Goal: Transaction & Acquisition: Purchase product/service

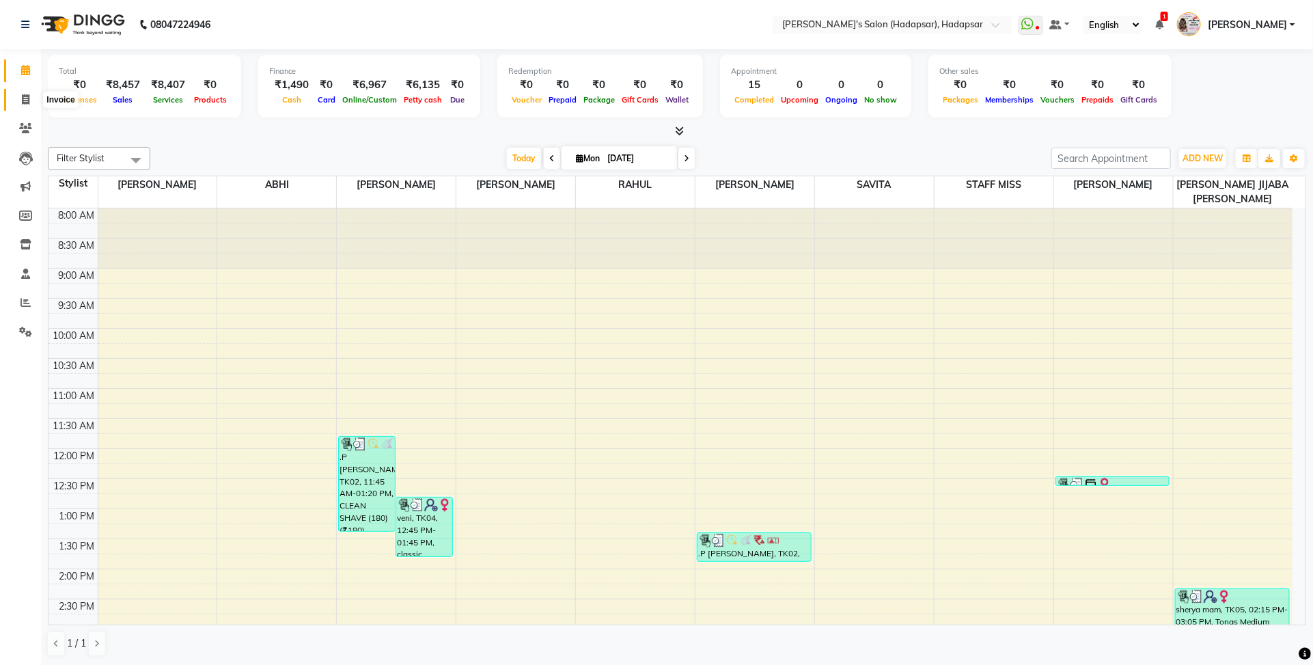
click at [33, 92] on span at bounding box center [26, 100] width 24 height 16
select select "108"
select select "service"
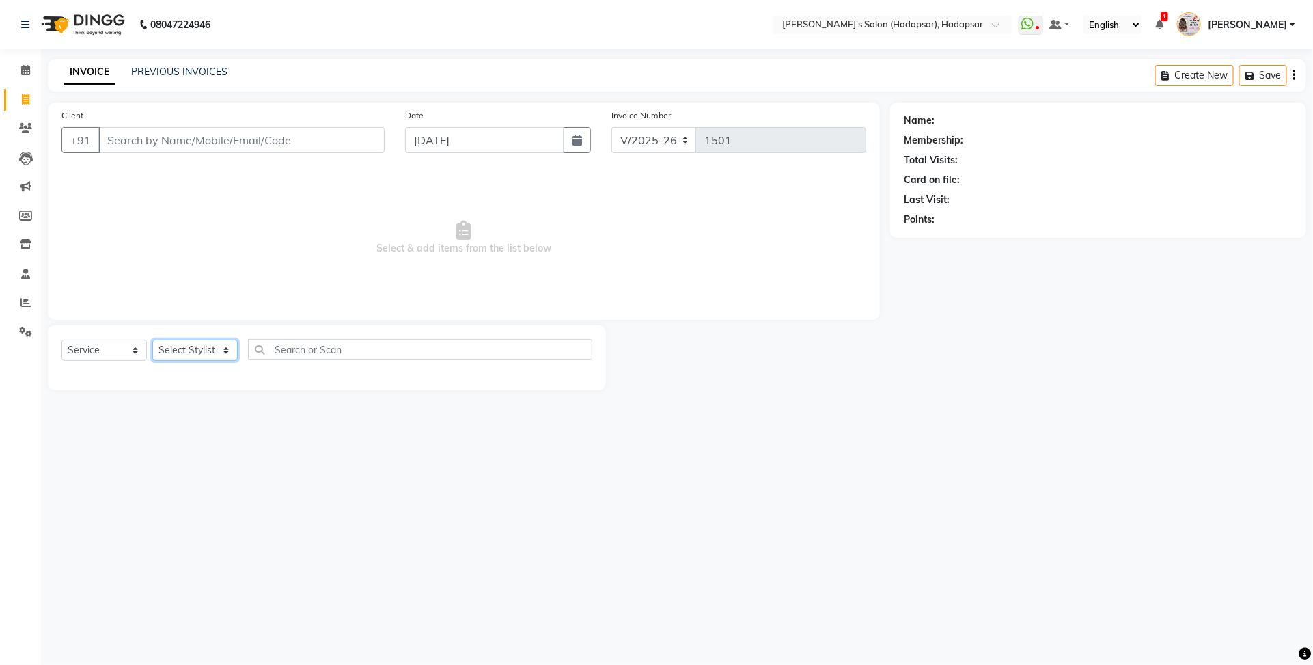
click at [223, 349] on select "Select Stylist" at bounding box center [194, 350] width 85 height 21
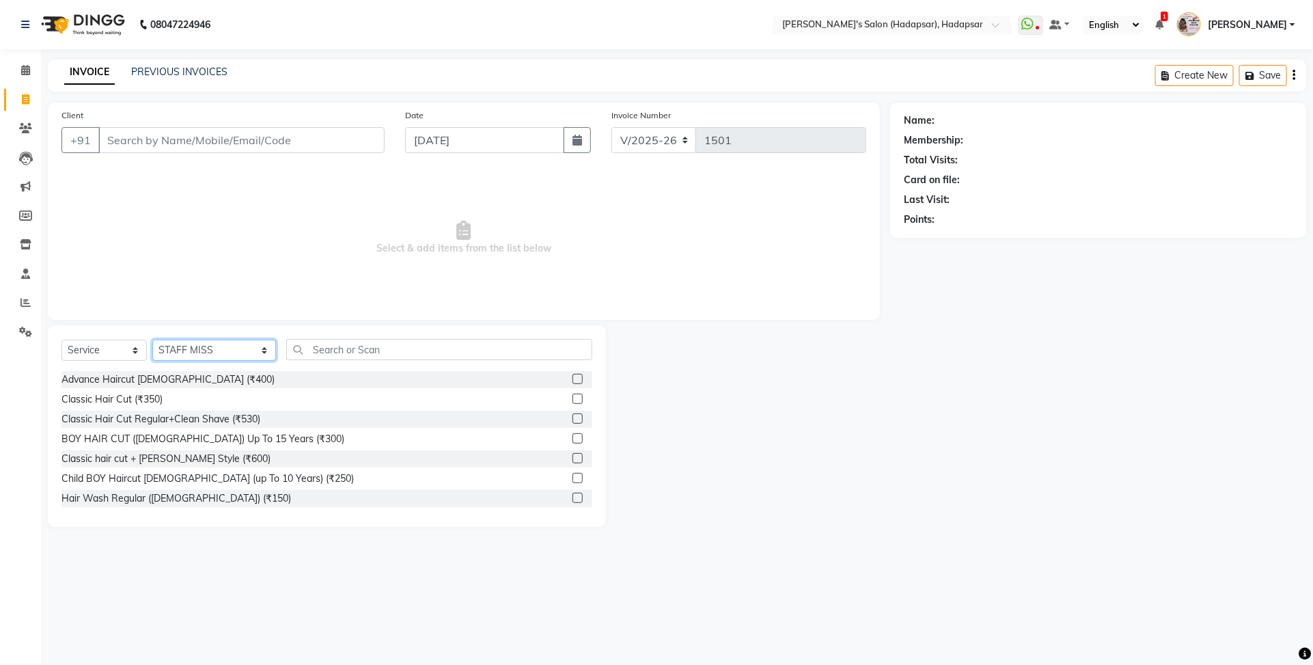
select select "85655"
click at [152, 340] on select "Select Stylist ABHI [PERSON_NAME] [PERSON_NAME] MANAGER [PERSON_NAME] [PERSON_N…" at bounding box center [214, 350] width 124 height 21
click at [363, 346] on input "text" at bounding box center [439, 349] width 306 height 21
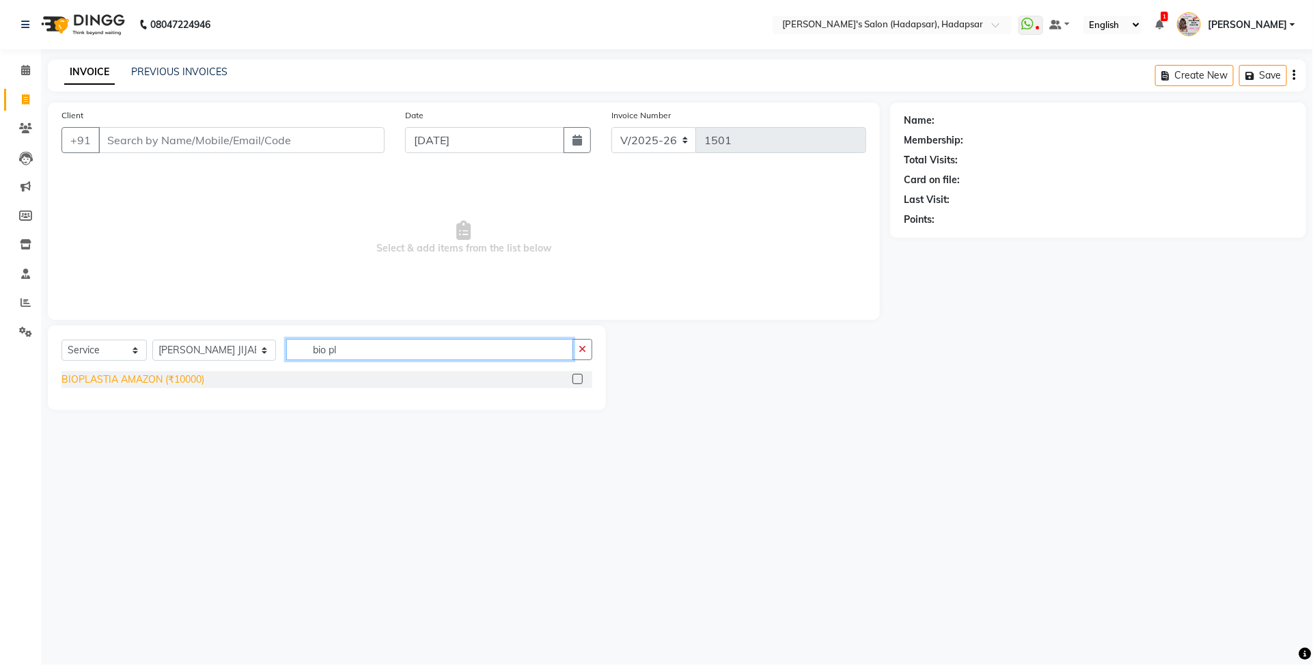
type input "bio pl"
click at [151, 383] on div "BIOPLASTIA AMAZON (₹10000)" at bounding box center [132, 379] width 143 height 14
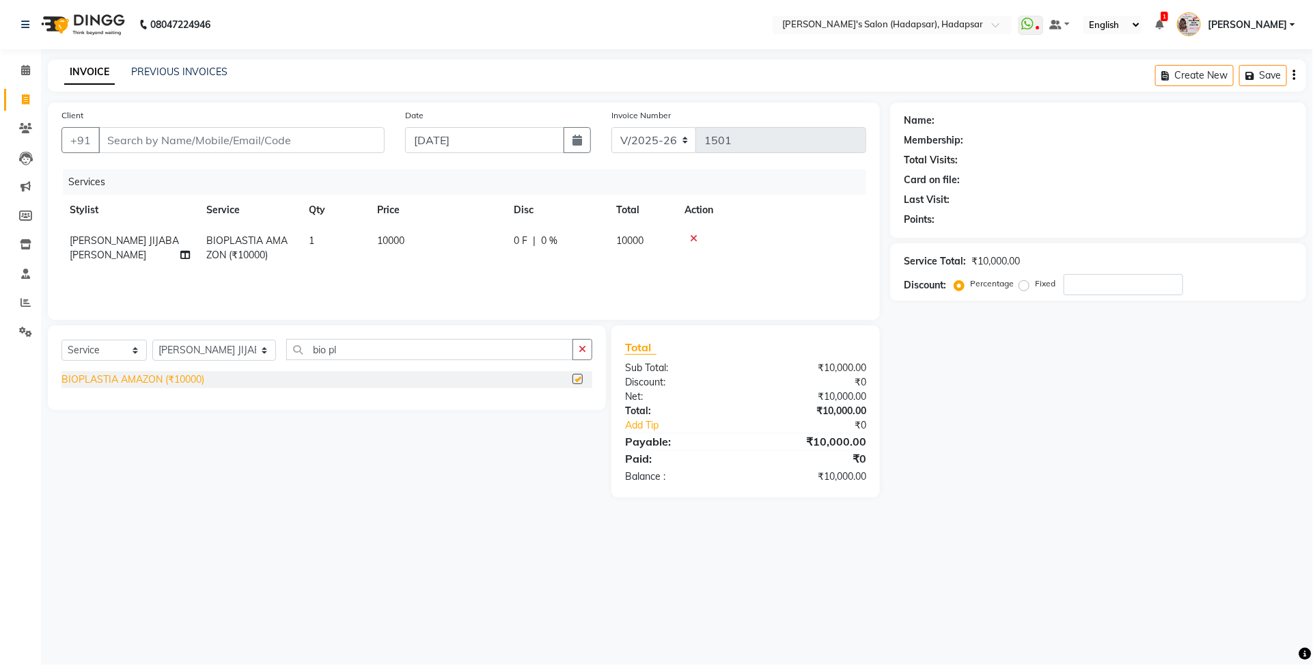
checkbox input "false"
click at [396, 238] on span "10000" at bounding box center [390, 240] width 27 height 12
select select "85655"
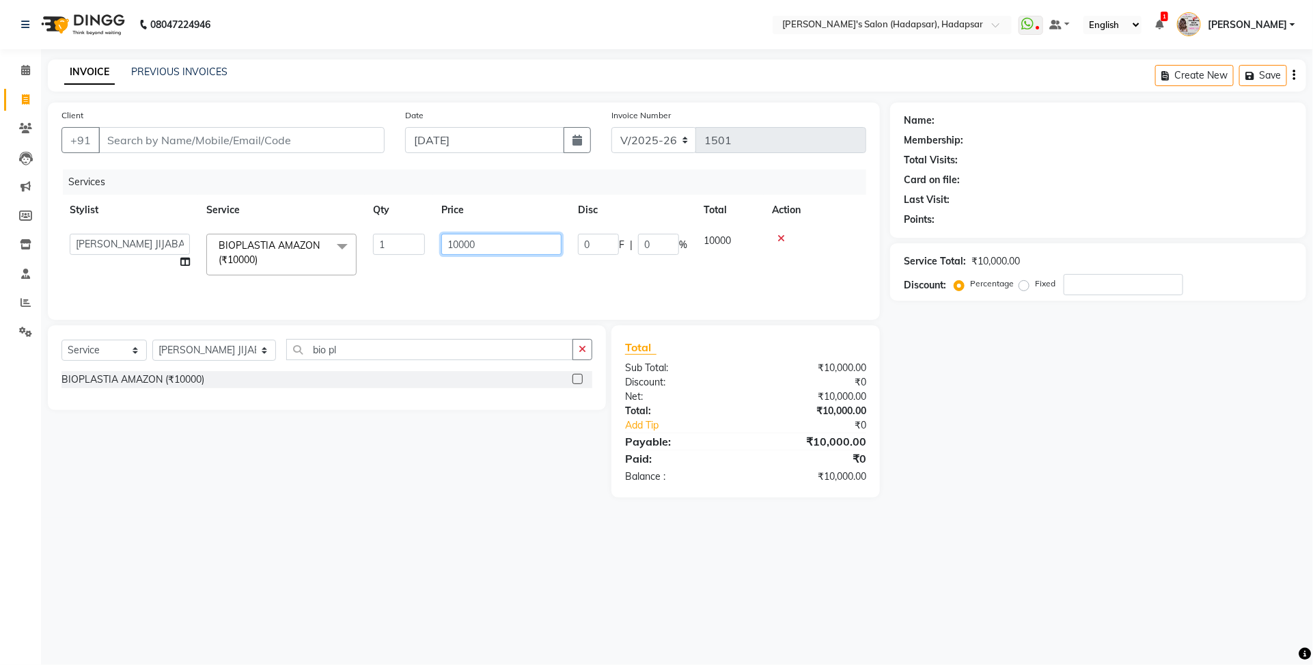
click at [475, 240] on input "10000" at bounding box center [501, 244] width 120 height 21
type input "1"
type input "7000"
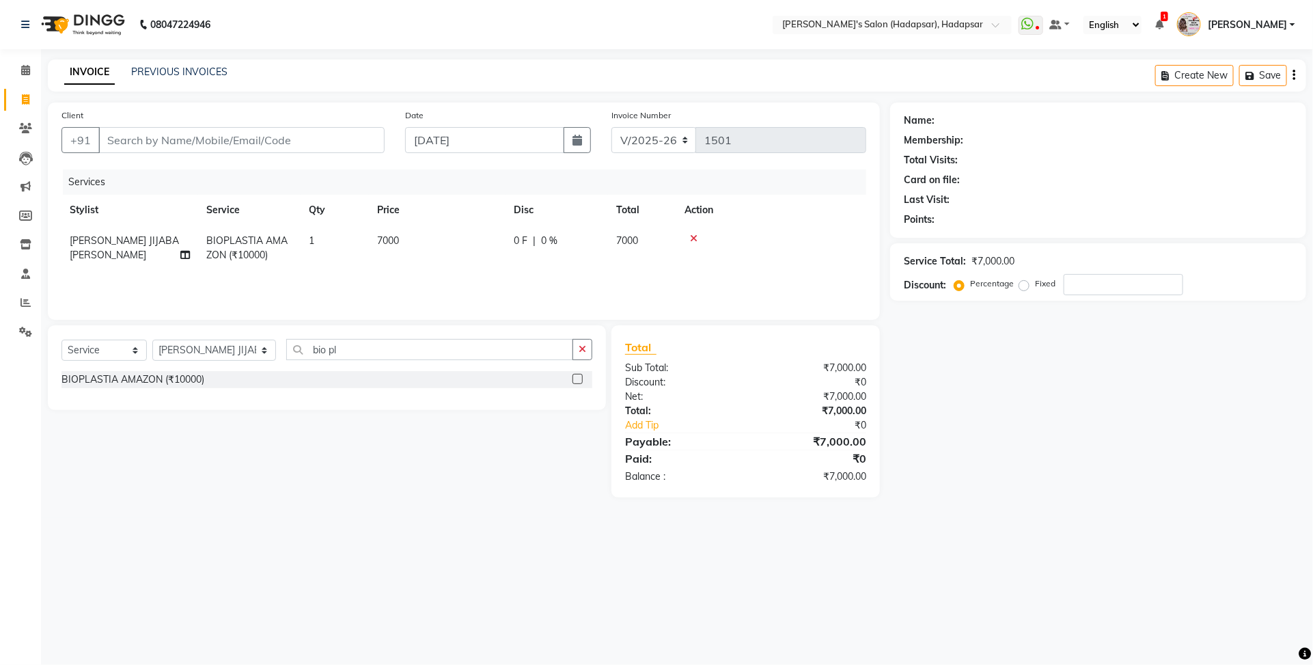
click at [654, 281] on div "Services Stylist Service Qty Price Disc Total Action [PERSON_NAME] JIJABA [PERS…" at bounding box center [463, 237] width 805 height 137
click at [394, 345] on input "bio pl" at bounding box center [429, 349] width 287 height 21
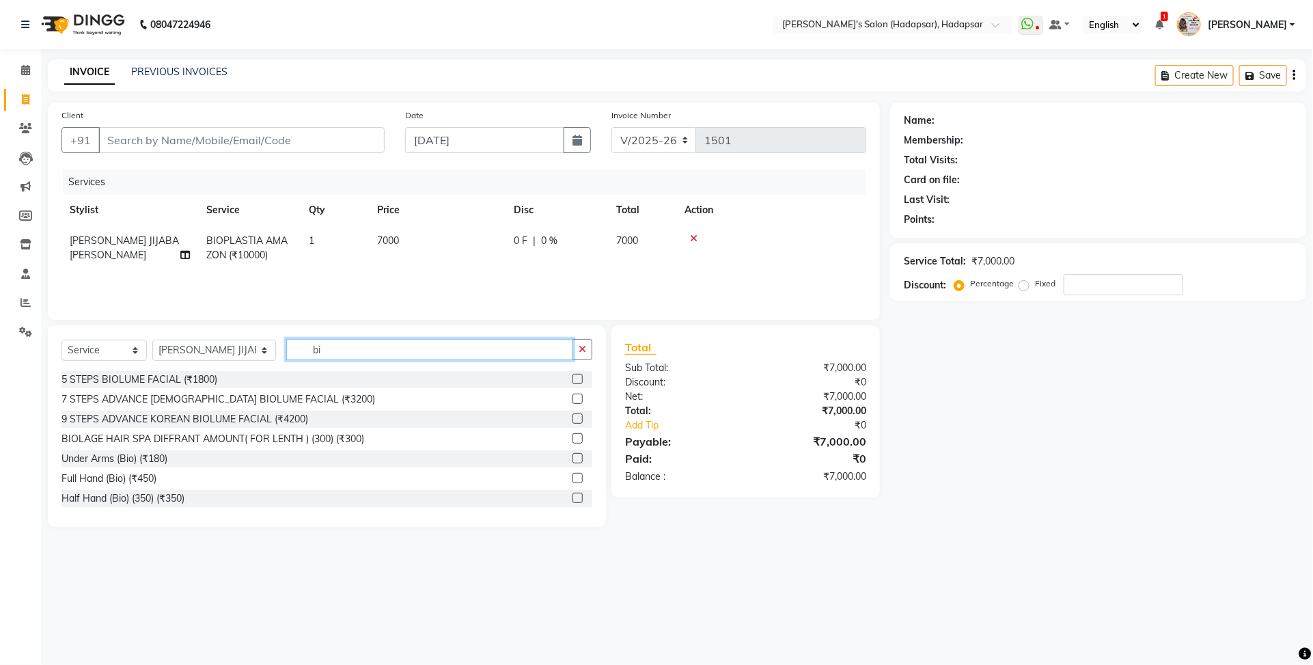
type input "b"
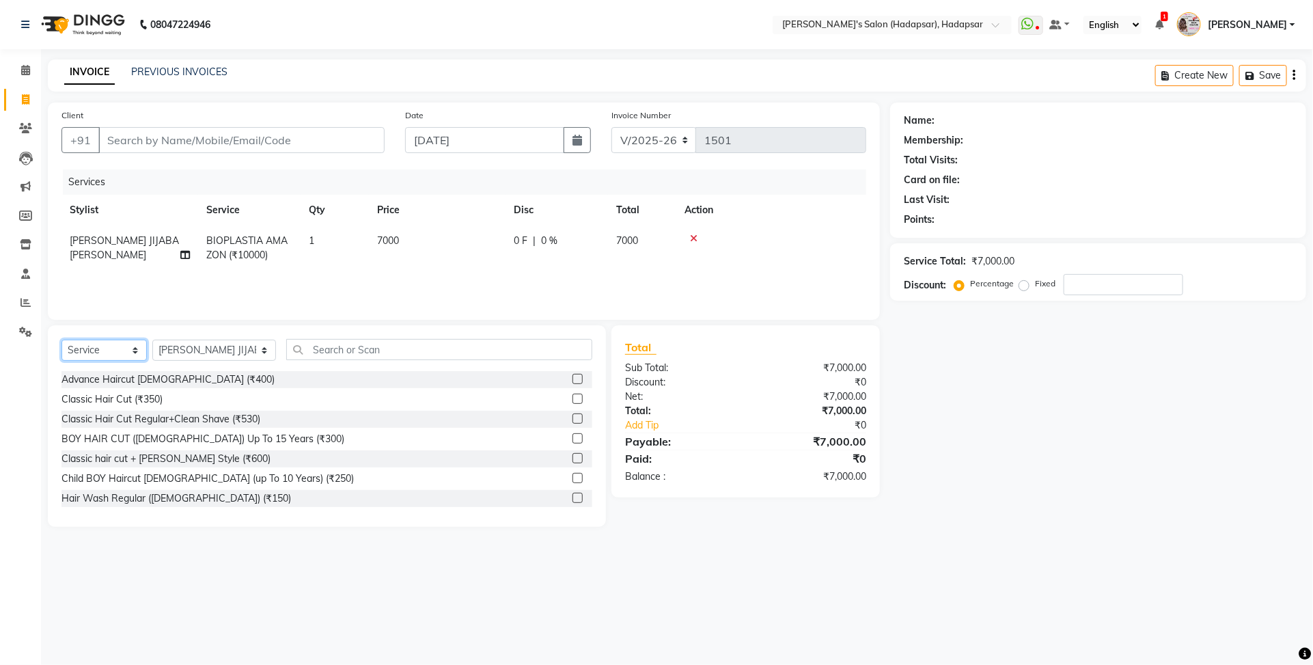
click at [130, 349] on select "Select Service Product Membership Package Voucher Prepaid Gift Card" at bounding box center [103, 350] width 85 height 21
select select "product"
click at [61, 340] on select "Select Service Product Membership Package Voucher Prepaid Gift Card" at bounding box center [103, 350] width 85 height 21
drag, startPoint x: 233, startPoint y: 350, endPoint x: 230, endPoint y: 357, distance: 7.4
click at [233, 352] on select "Select Stylist ABHI [PERSON_NAME] [PERSON_NAME] MANAGER [PERSON_NAME] [PERSON_N…" at bounding box center [214, 350] width 124 height 21
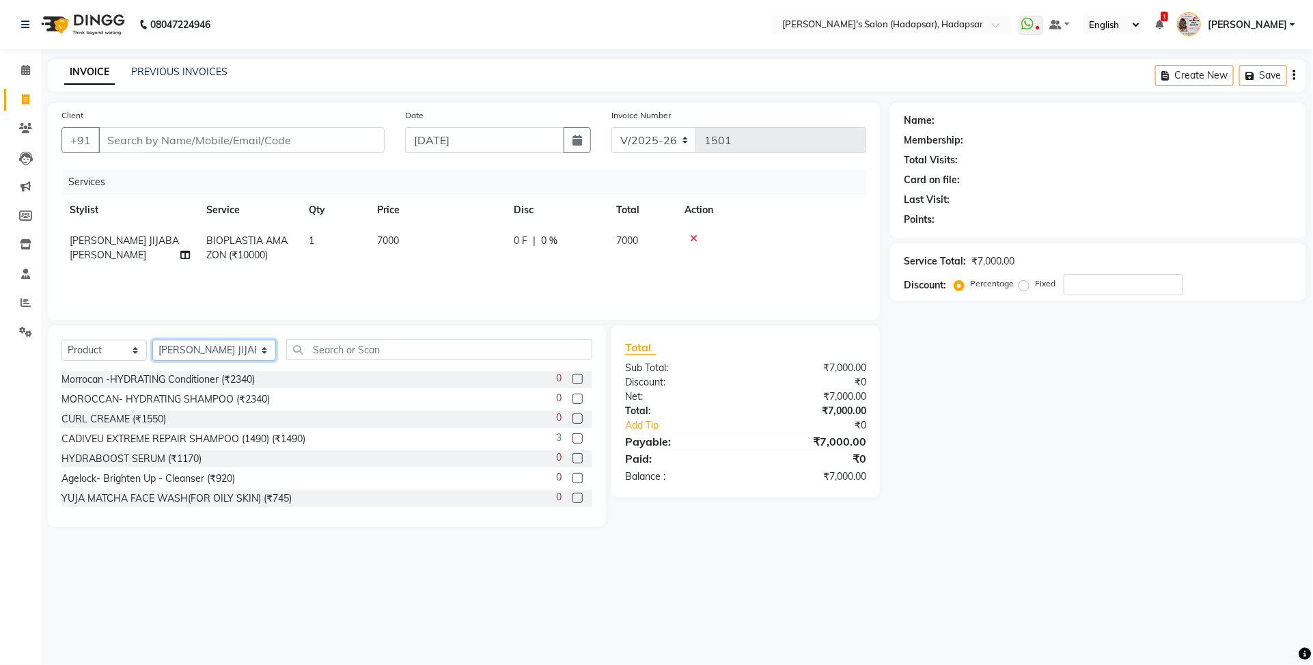
select select "57237"
click at [152, 340] on select "Select Stylist ABHI [PERSON_NAME] [PERSON_NAME] MANAGER [PERSON_NAME] [PERSON_N…" at bounding box center [214, 350] width 124 height 21
click at [301, 350] on input "text" at bounding box center [439, 349] width 306 height 21
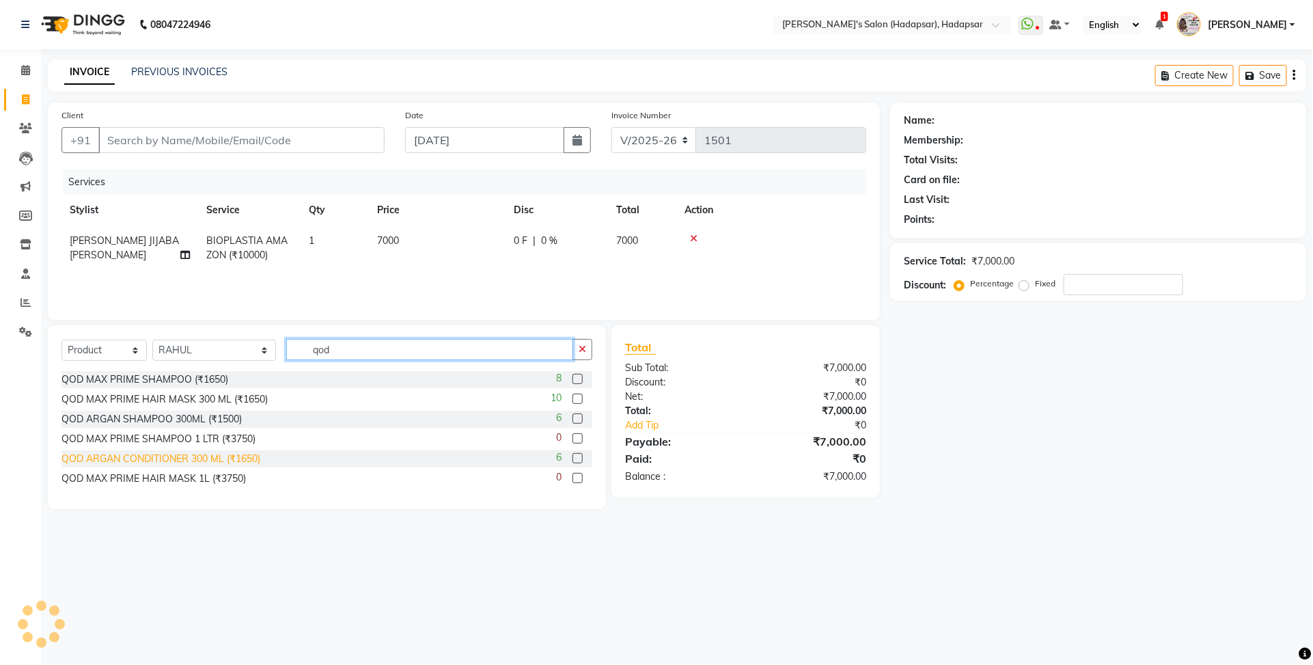
type input "qod"
click at [243, 456] on div "QOD ARGAN CONDITIONER 300 ML (₹1650)" at bounding box center [160, 459] width 199 height 14
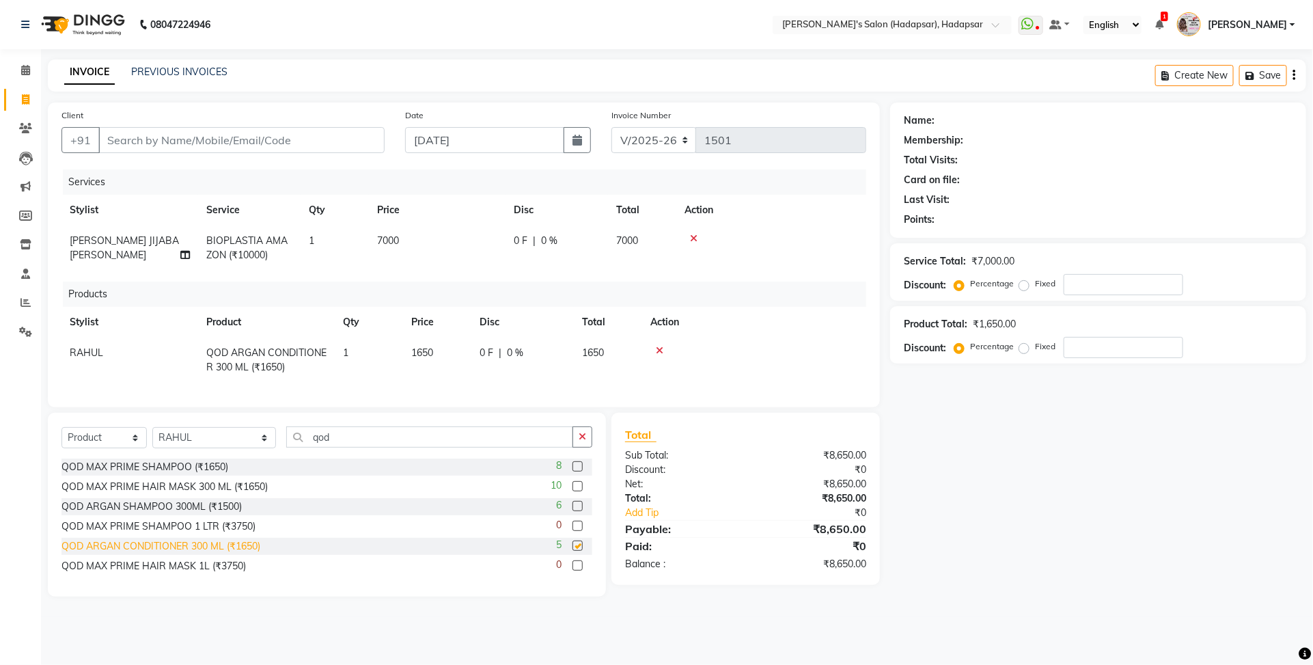
checkbox input "false"
click at [321, 447] on input "qod" at bounding box center [429, 436] width 287 height 21
click at [200, 514] on div "QOD ARGAN SHAMPOO 300ML (₹1500)" at bounding box center [151, 506] width 180 height 14
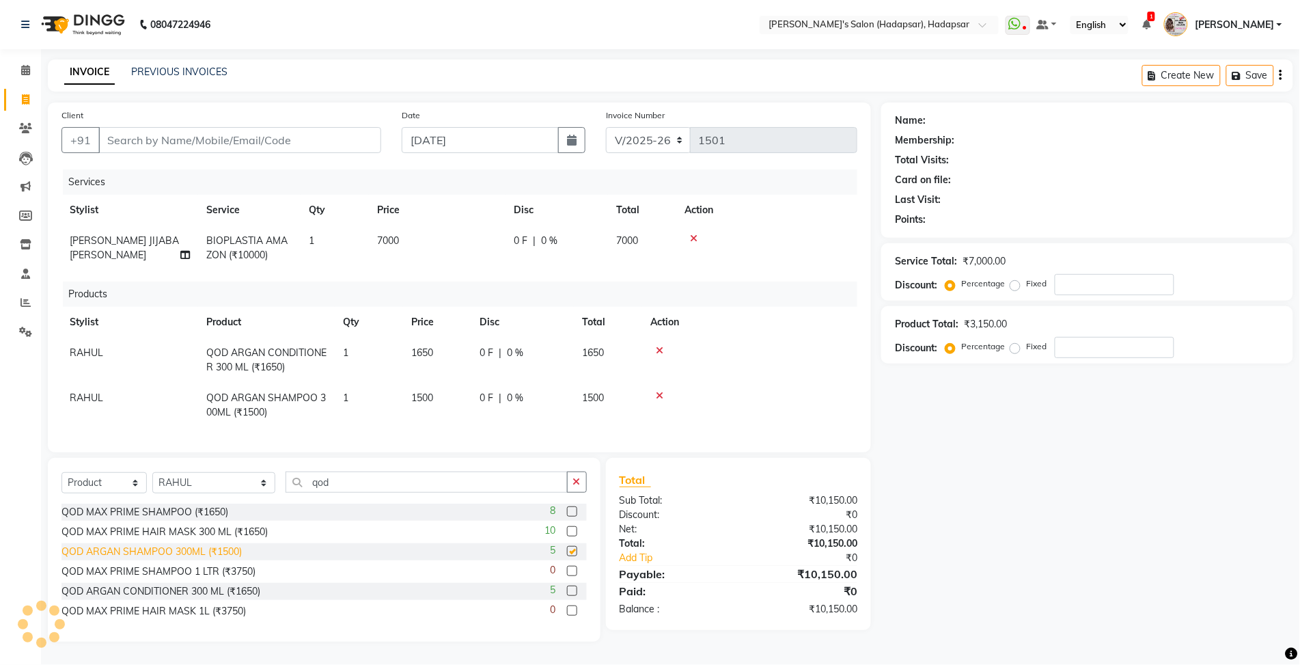
checkbox input "false"
click at [1086, 338] on input "number" at bounding box center [1115, 347] width 120 height 21
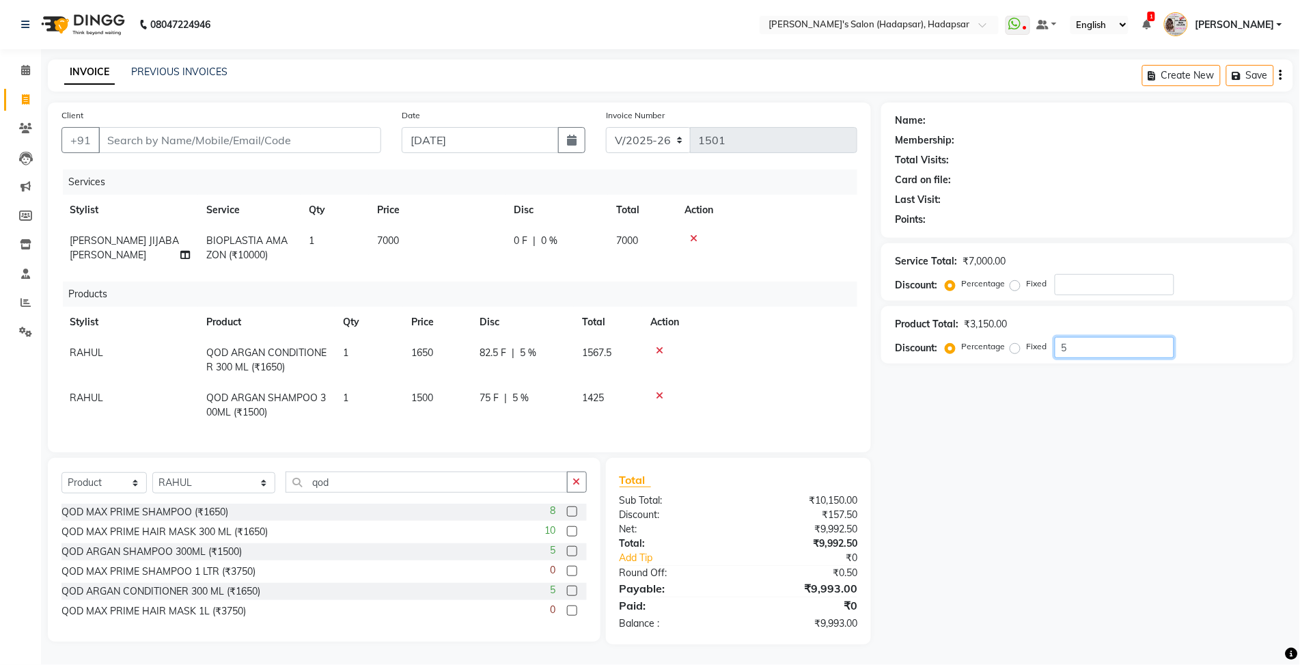
type input "5"
click at [766, 325] on th "Action" at bounding box center [749, 322] width 215 height 31
click at [265, 127] on input "Client" at bounding box center [239, 140] width 283 height 26
type input "9"
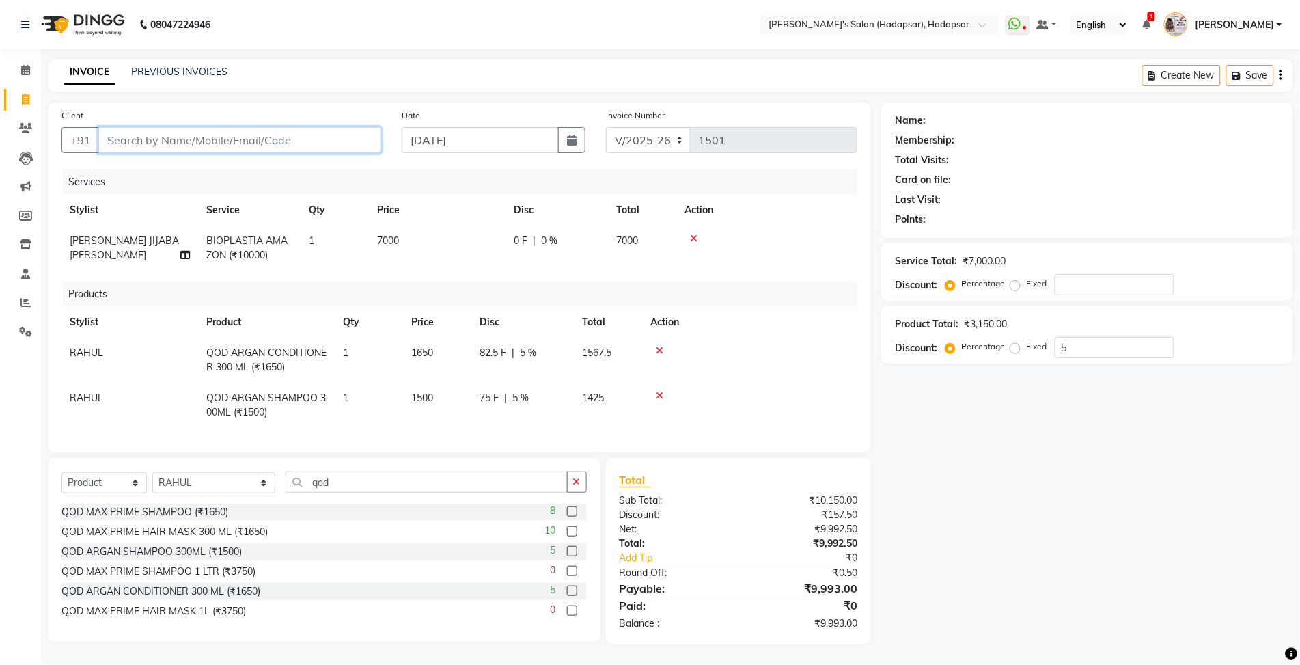
type input "0"
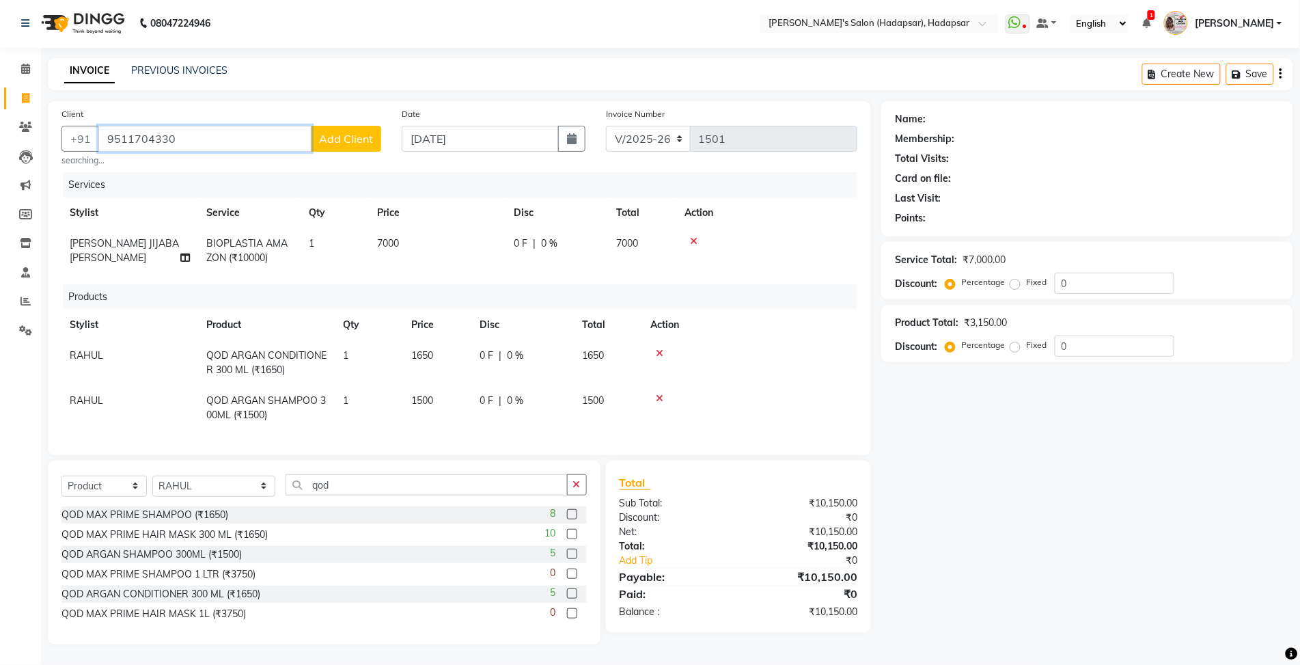
scroll to position [9, 0]
type input "9511704330"
click at [352, 133] on span "Add Client" at bounding box center [346, 140] width 54 height 14
select select "22"
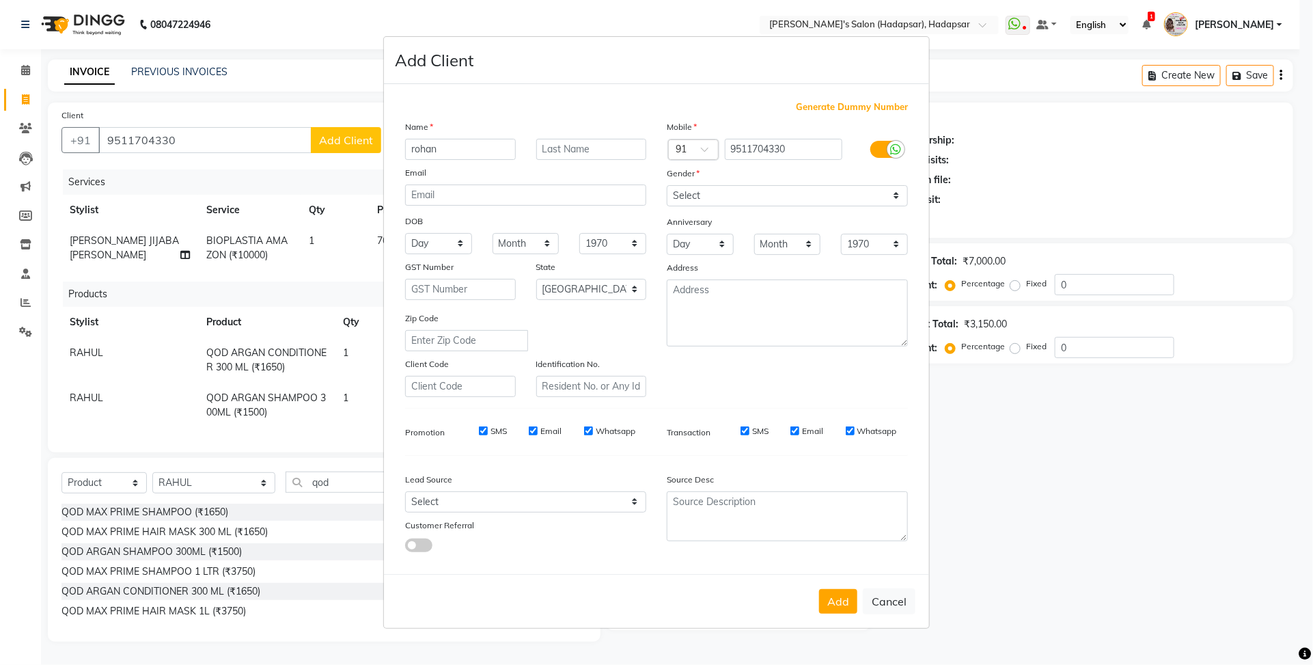
type input "rohan"
click at [572, 147] on input "text" at bounding box center [591, 149] width 111 height 21
type input "sir"
click at [717, 196] on select "Select [DEMOGRAPHIC_DATA] [DEMOGRAPHIC_DATA] Other Prefer Not To Say" at bounding box center [787, 195] width 241 height 21
click at [667, 187] on select "Select [DEMOGRAPHIC_DATA] [DEMOGRAPHIC_DATA] Other Prefer Not To Say" at bounding box center [787, 195] width 241 height 21
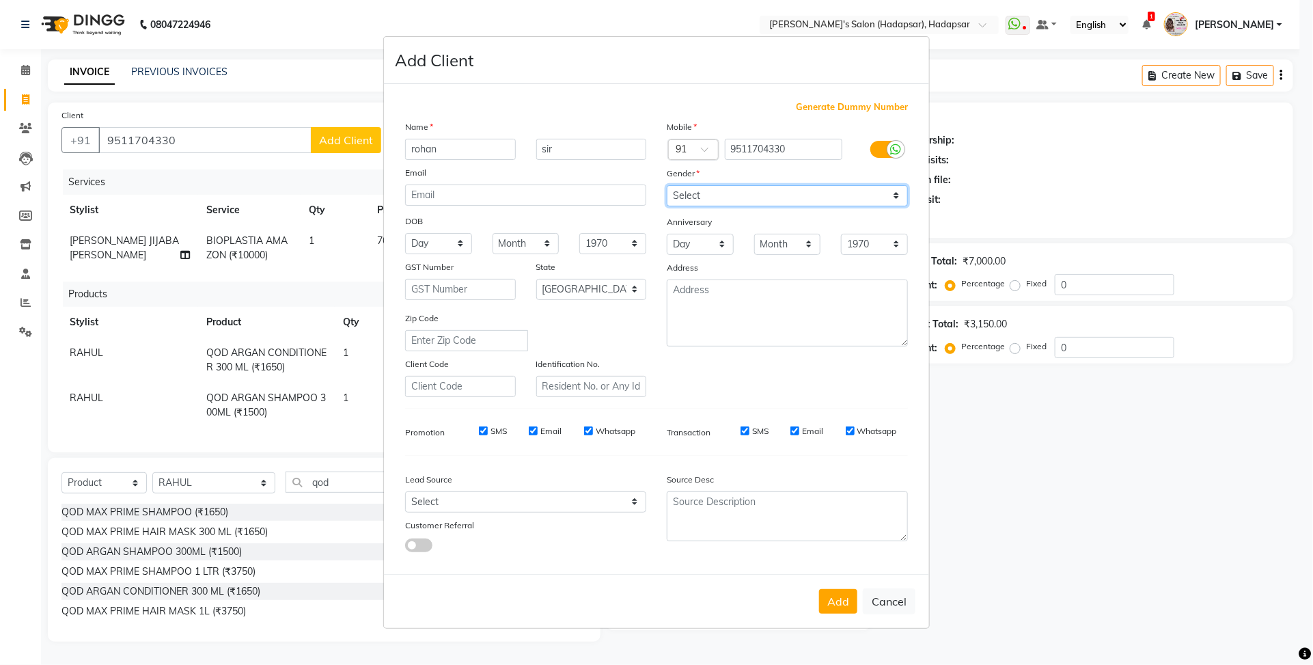
click at [702, 191] on select "Select [DEMOGRAPHIC_DATA] [DEMOGRAPHIC_DATA] Other Prefer Not To Say" at bounding box center [787, 195] width 241 height 21
select select "[DEMOGRAPHIC_DATA]"
click at [667, 187] on select "Select [DEMOGRAPHIC_DATA] [DEMOGRAPHIC_DATA] Other Prefer Not To Say" at bounding box center [787, 195] width 241 height 21
click at [834, 605] on button "Add" at bounding box center [838, 601] width 38 height 25
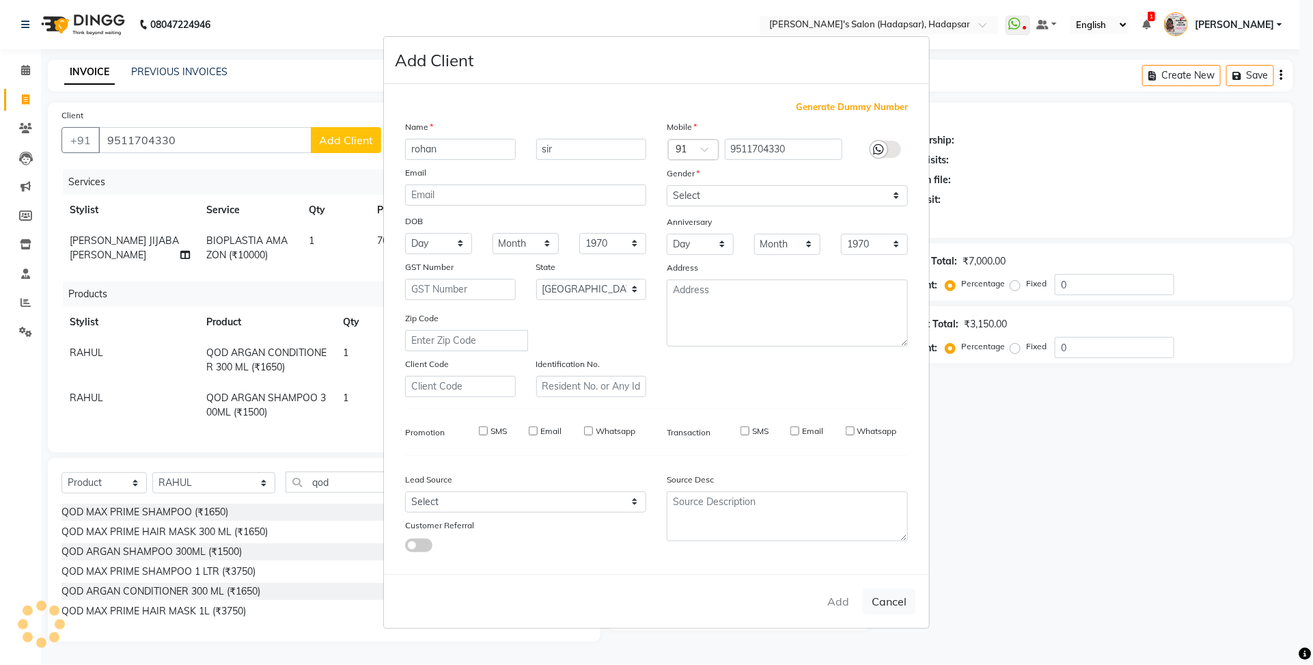
select select
select select "null"
select select
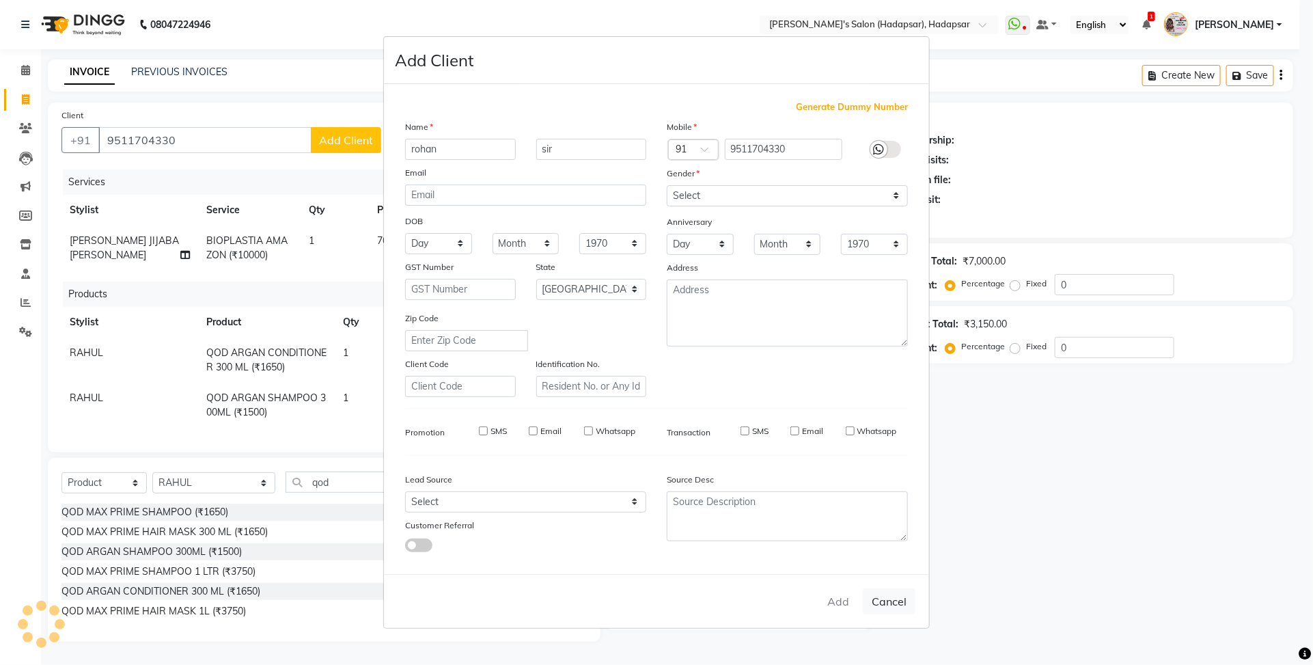
select select
checkbox input "false"
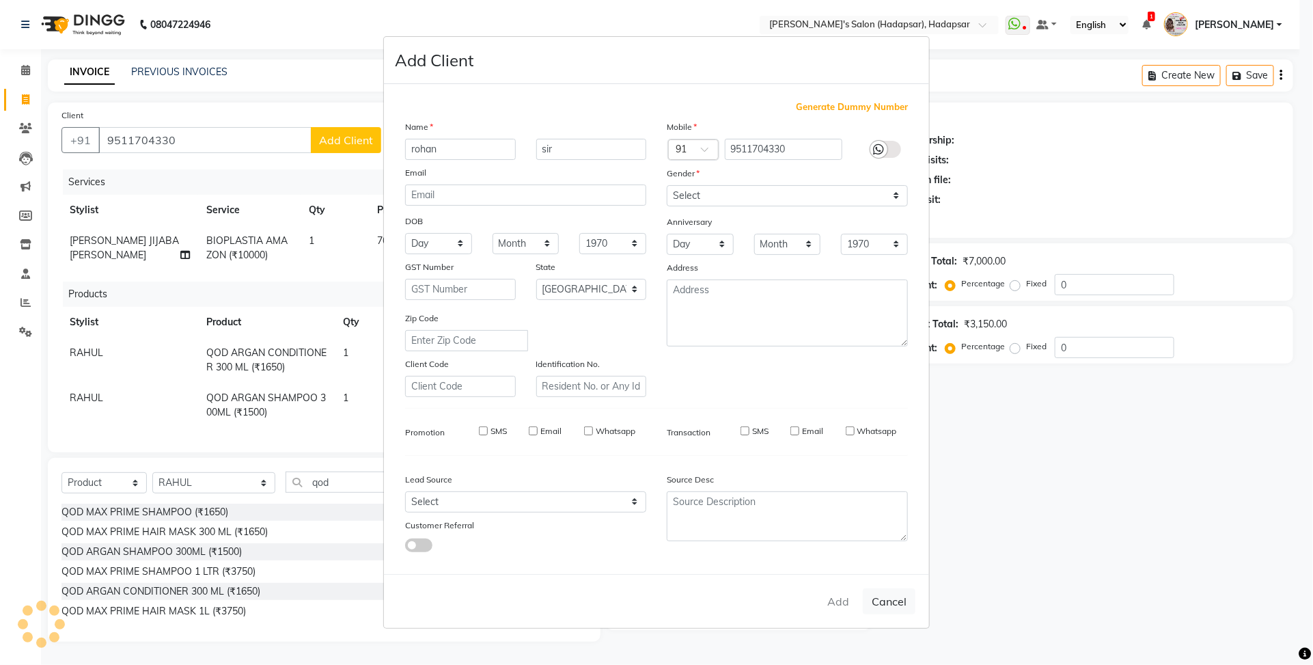
checkbox input "false"
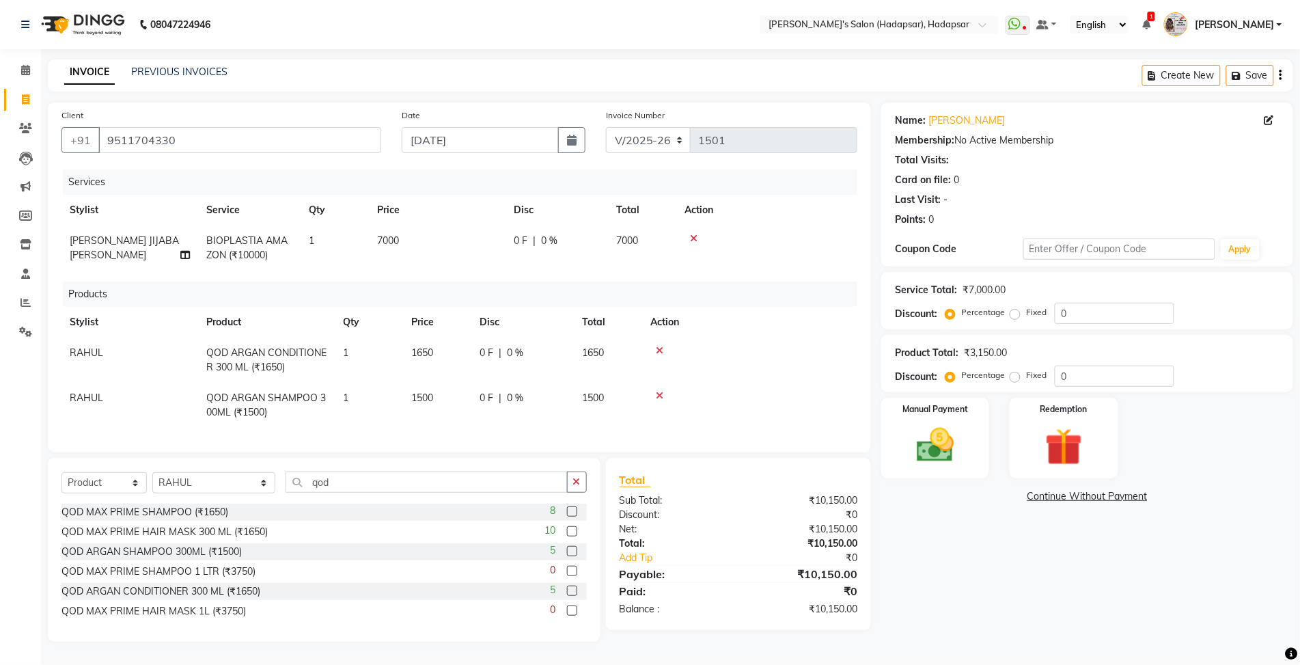
click at [660, 346] on icon at bounding box center [660, 351] width 8 height 10
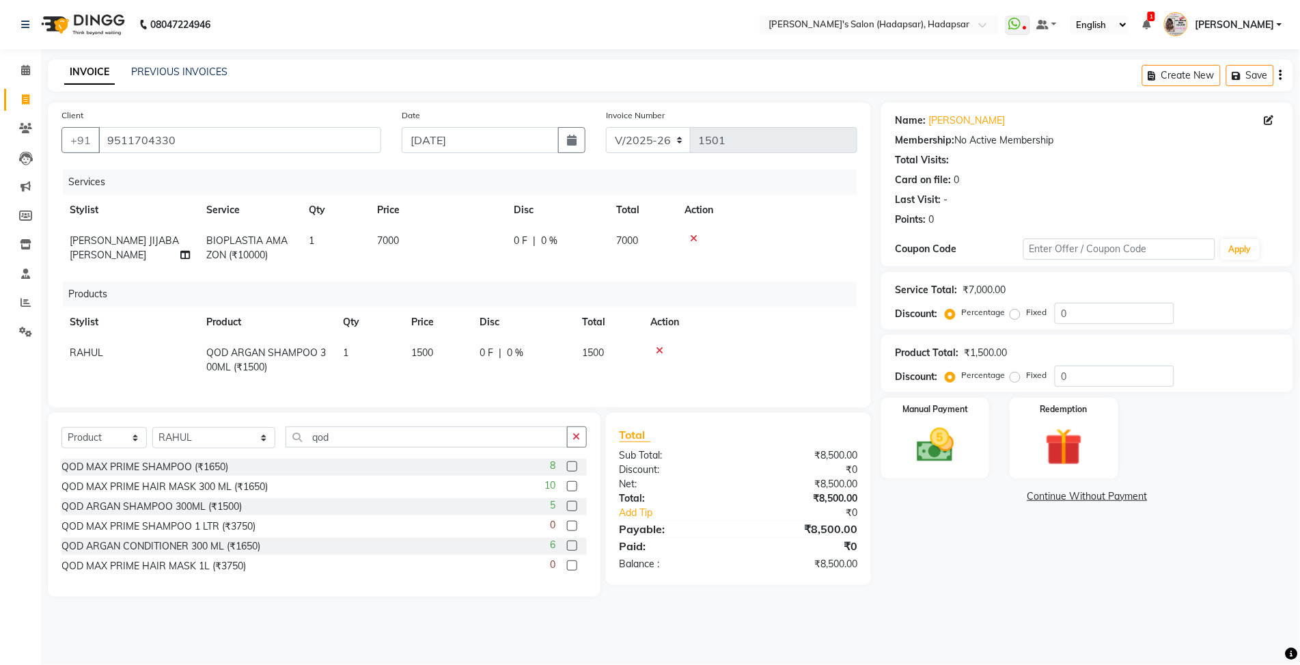
scroll to position [0, 0]
click at [659, 349] on icon at bounding box center [660, 351] width 8 height 10
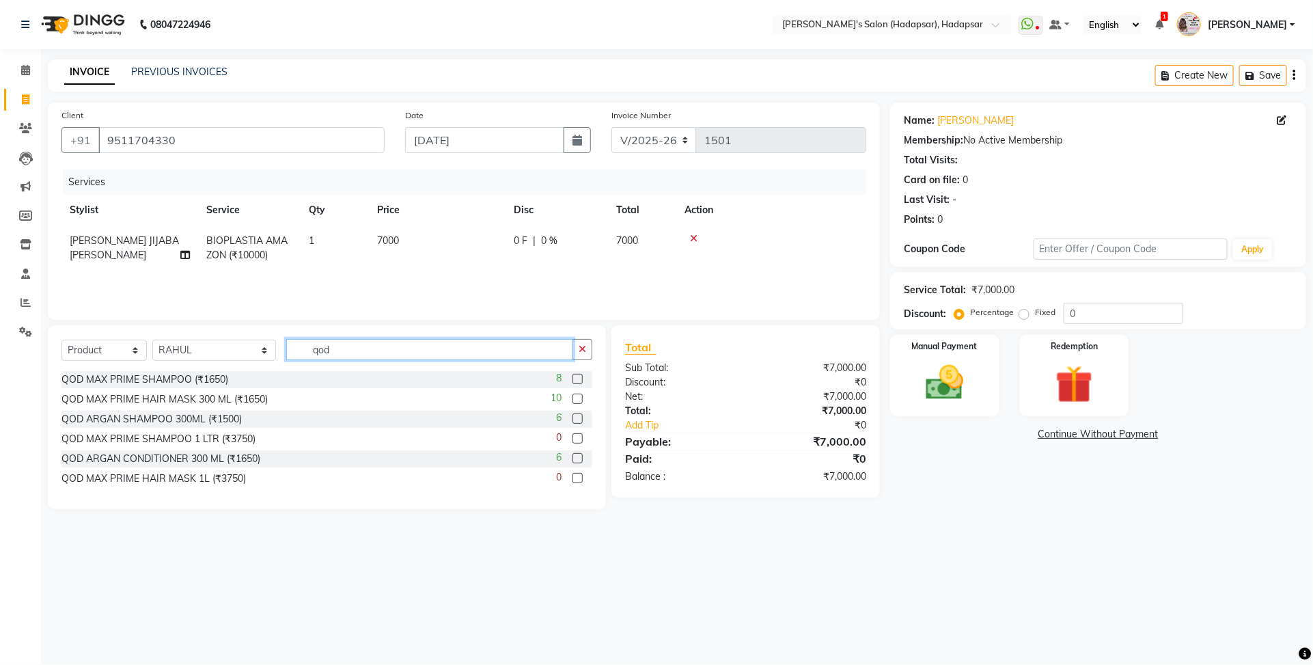
click at [366, 344] on input "qod" at bounding box center [429, 349] width 287 height 21
type input "q"
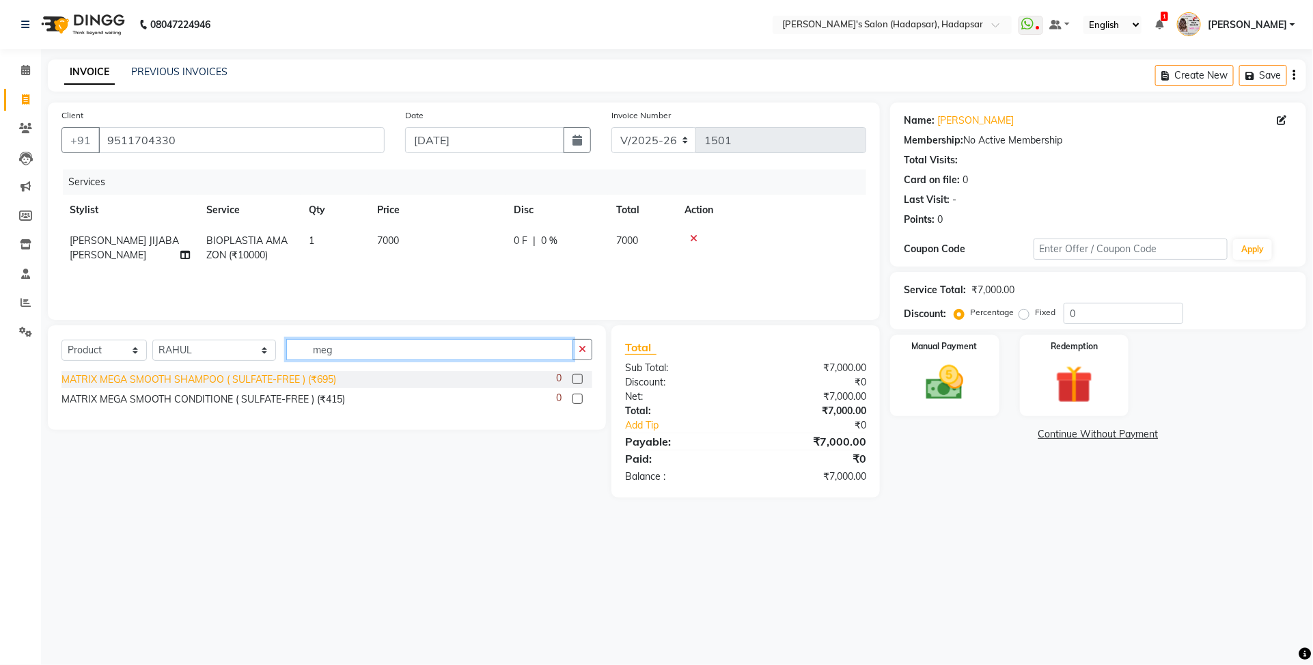
type input "meg"
click at [203, 374] on div "MATRIX MEGA SMOOTH SHAMPOO ( SULFATE-FREE ) (₹695)" at bounding box center [198, 379] width 275 height 14
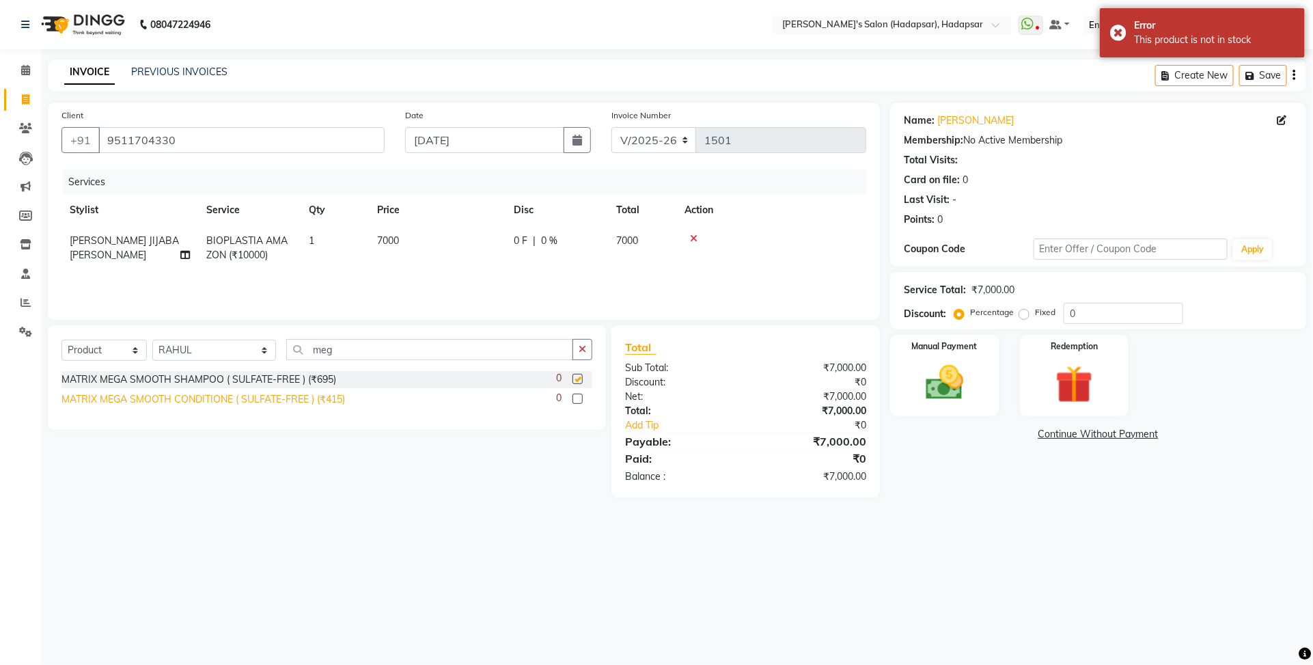
checkbox input "false"
click at [210, 394] on div "MATRIX MEGA SMOOTH CONDITIONE ( SULFATE-FREE ) (₹415)" at bounding box center [203, 399] width 284 height 14
checkbox input "false"
click at [247, 383] on div "MATRIX MEGA SMOOTH SHAMPOO ( SULFATE-FREE ) (₹695)" at bounding box center [198, 379] width 275 height 14
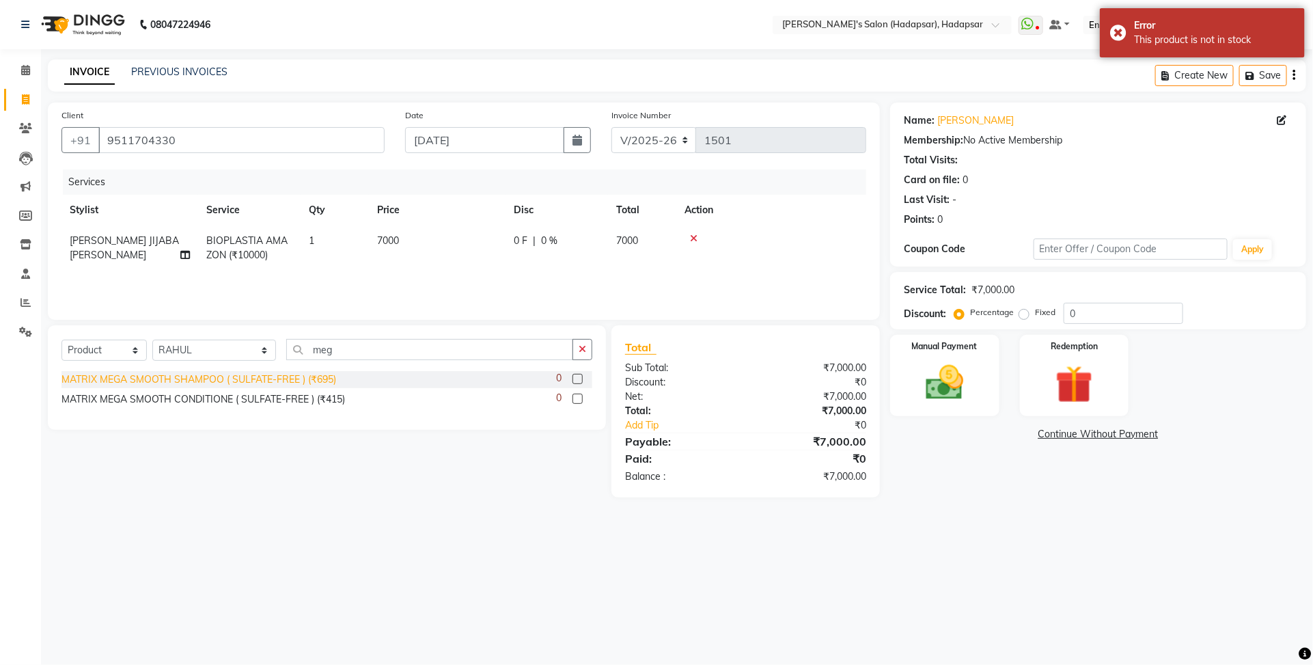
click at [294, 378] on div "MATRIX MEGA SMOOTH SHAMPOO ( SULFATE-FREE ) (₹695)" at bounding box center [198, 379] width 275 height 14
checkbox input "false"
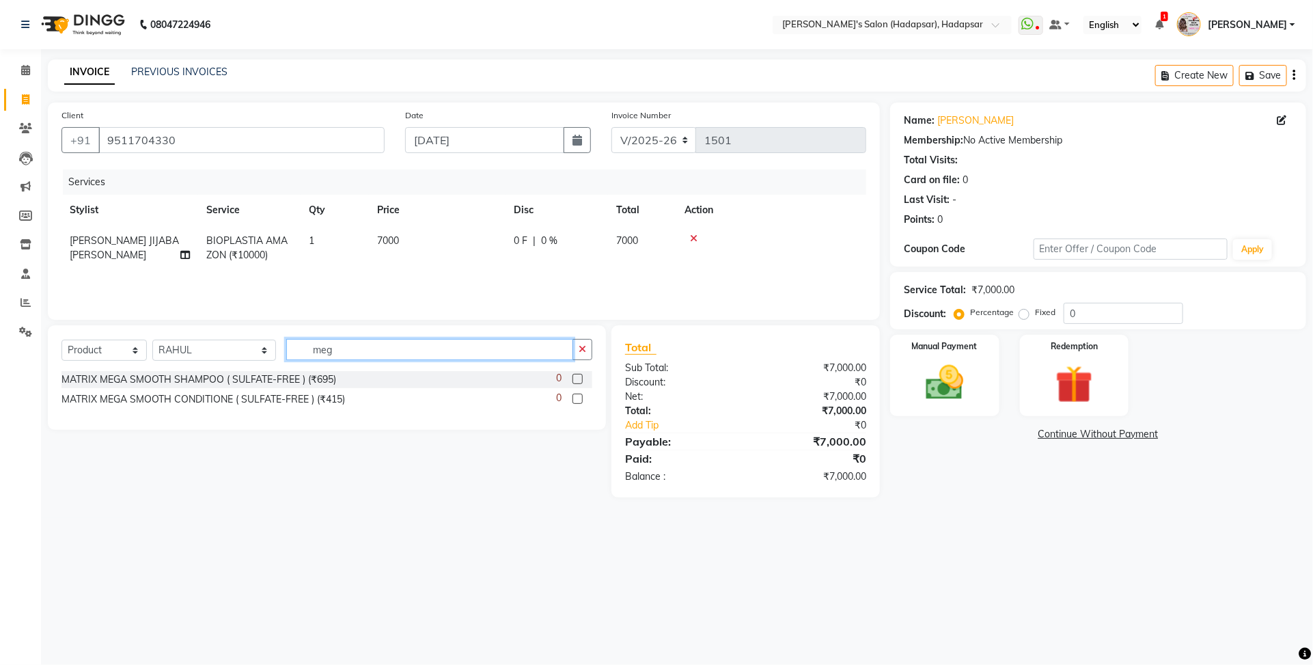
click at [313, 346] on input "meg" at bounding box center [429, 349] width 287 height 21
type input "m"
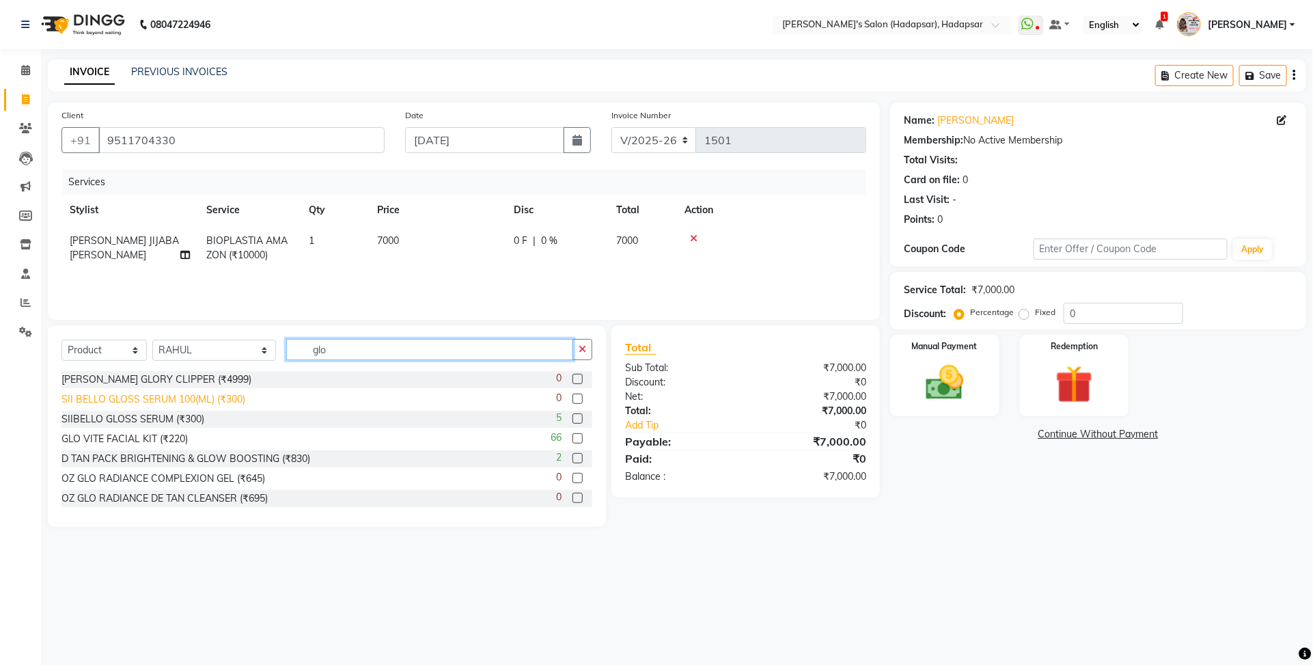
type input "glo"
click at [183, 402] on div "SII BELLO GLOSS SERUM 100(ML) (₹300)" at bounding box center [153, 399] width 184 height 14
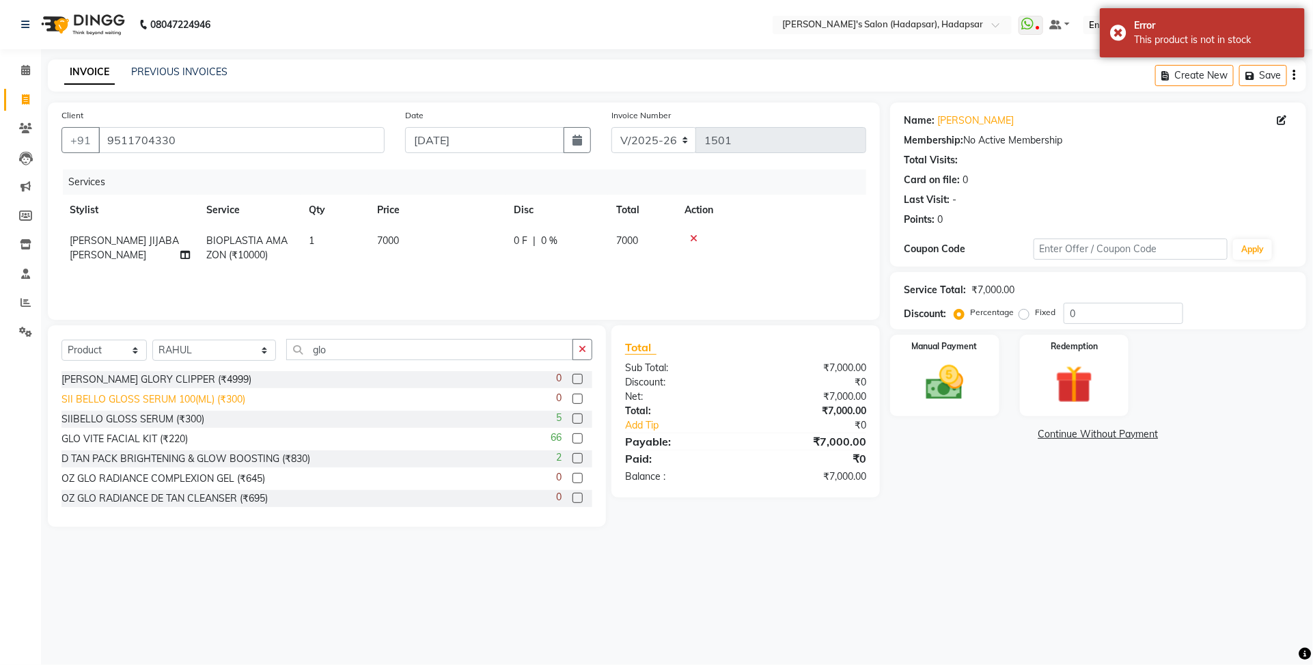
click at [206, 394] on div "SII BELLO GLOSS SERUM 100(ML) (₹300)" at bounding box center [153, 399] width 184 height 14
checkbox input "false"
click at [193, 422] on div "SIIBELLO GLOSS SERUM (₹300)" at bounding box center [132, 419] width 143 height 14
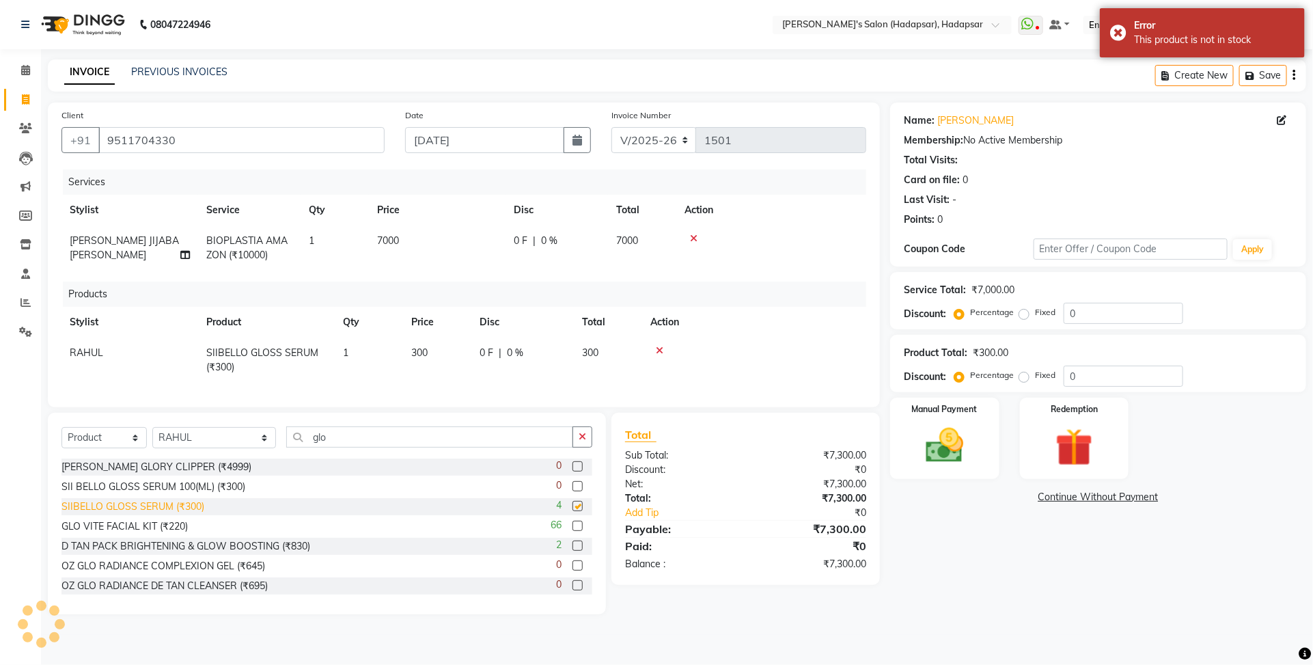
checkbox input "false"
click at [1116, 370] on input "0" at bounding box center [1124, 375] width 120 height 21
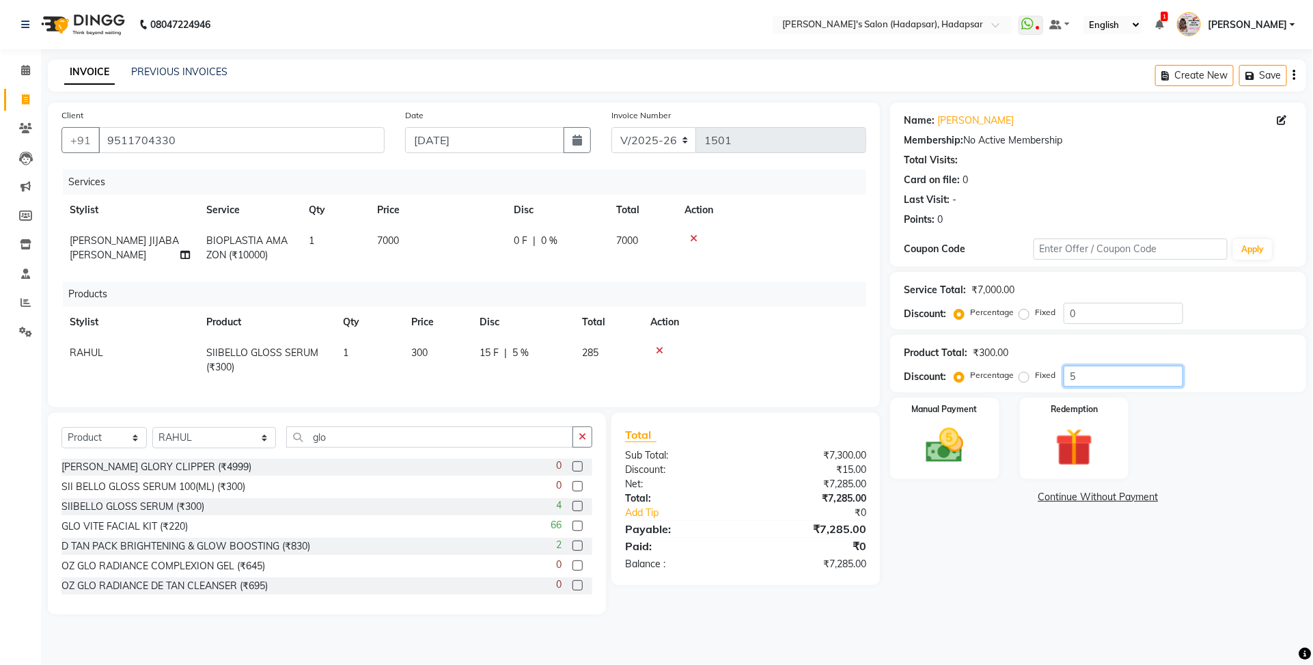
type input "5"
click at [773, 284] on div "Products" at bounding box center [470, 293] width 814 height 25
click at [923, 441] on img at bounding box center [945, 445] width 64 height 45
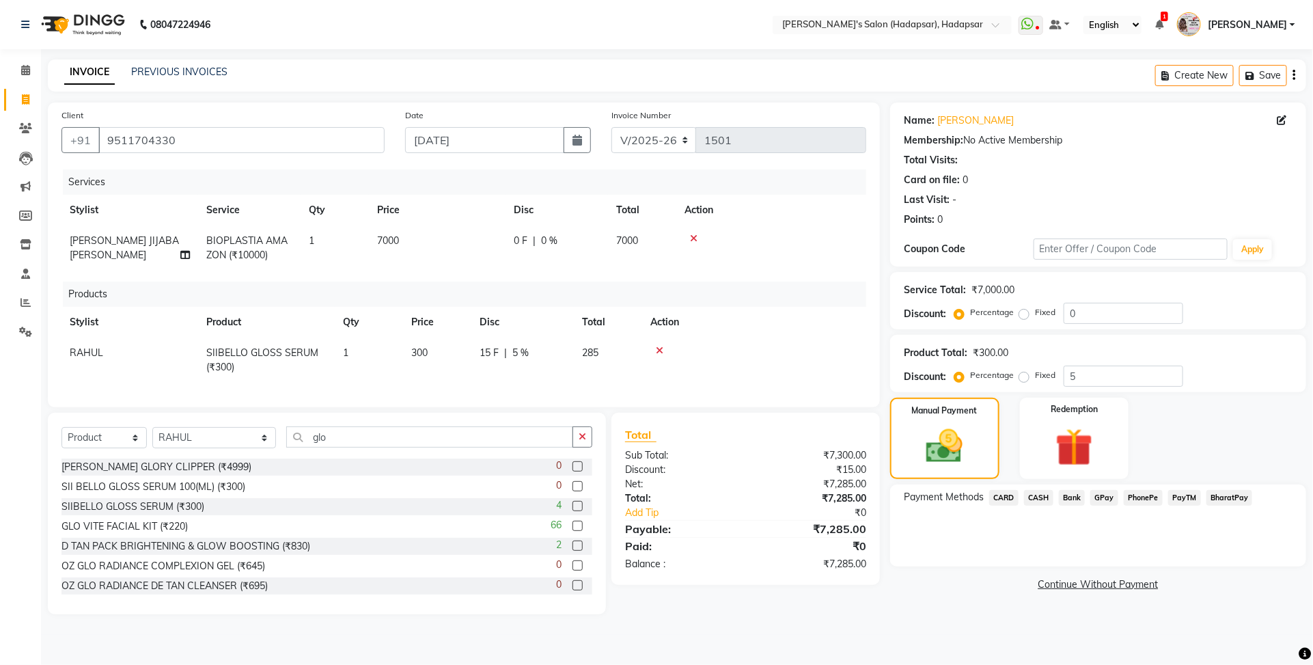
click at [1184, 496] on span "PayTM" at bounding box center [1184, 498] width 33 height 16
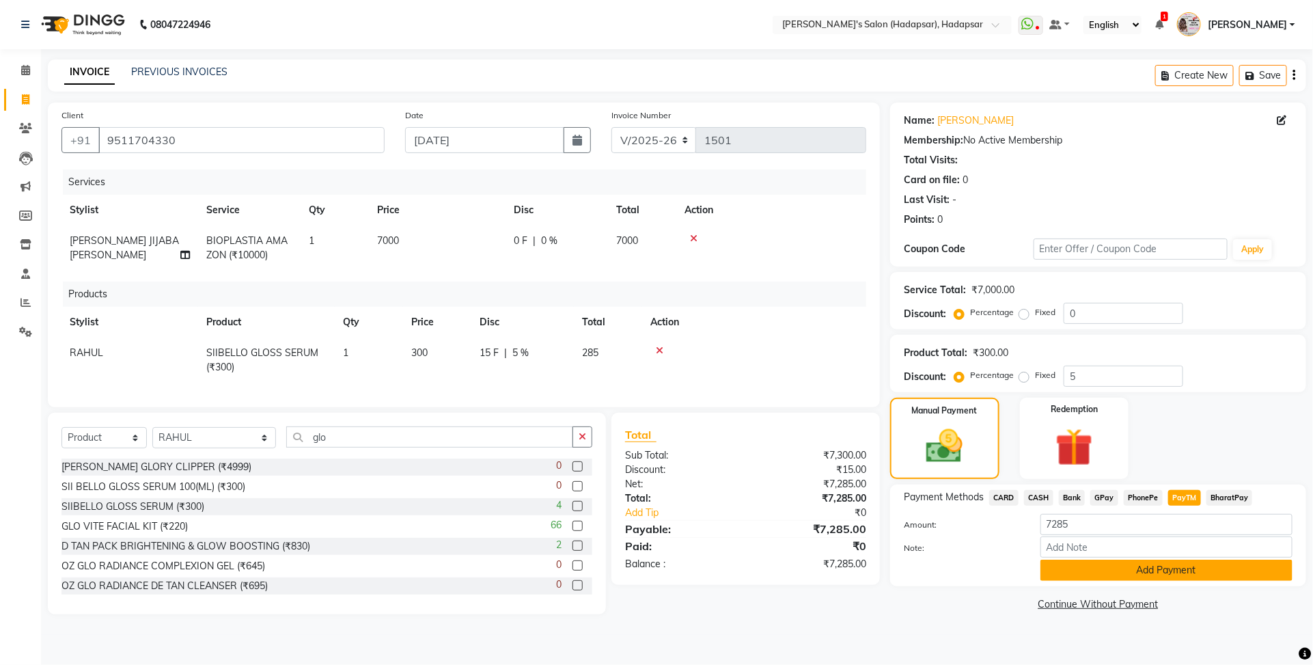
click at [1076, 578] on button "Add Payment" at bounding box center [1166, 570] width 252 height 21
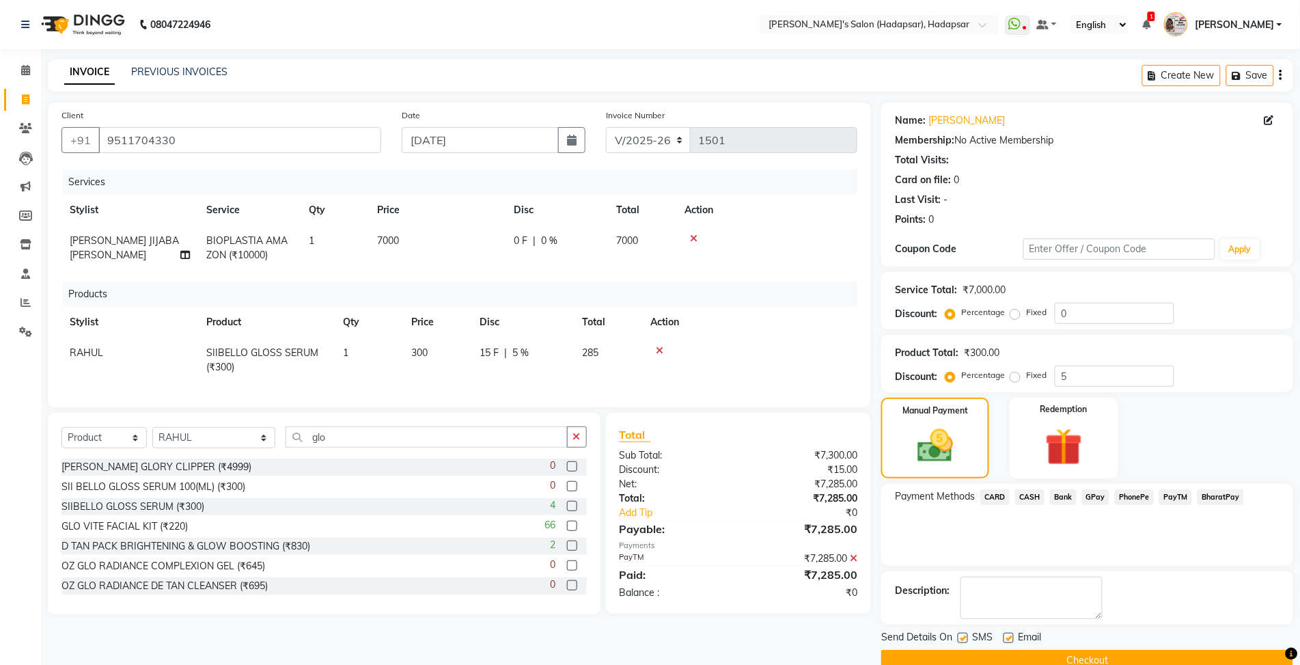
scroll to position [26, 0]
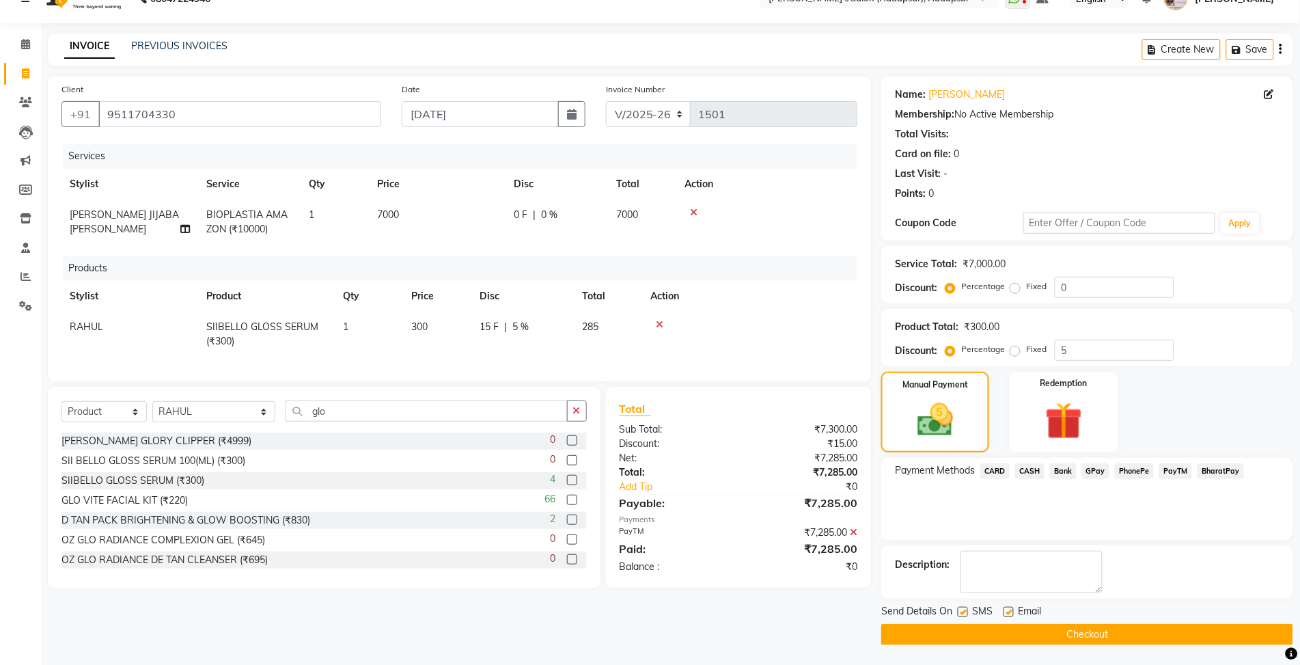
click at [1054, 633] on button "Checkout" at bounding box center [1087, 634] width 412 height 21
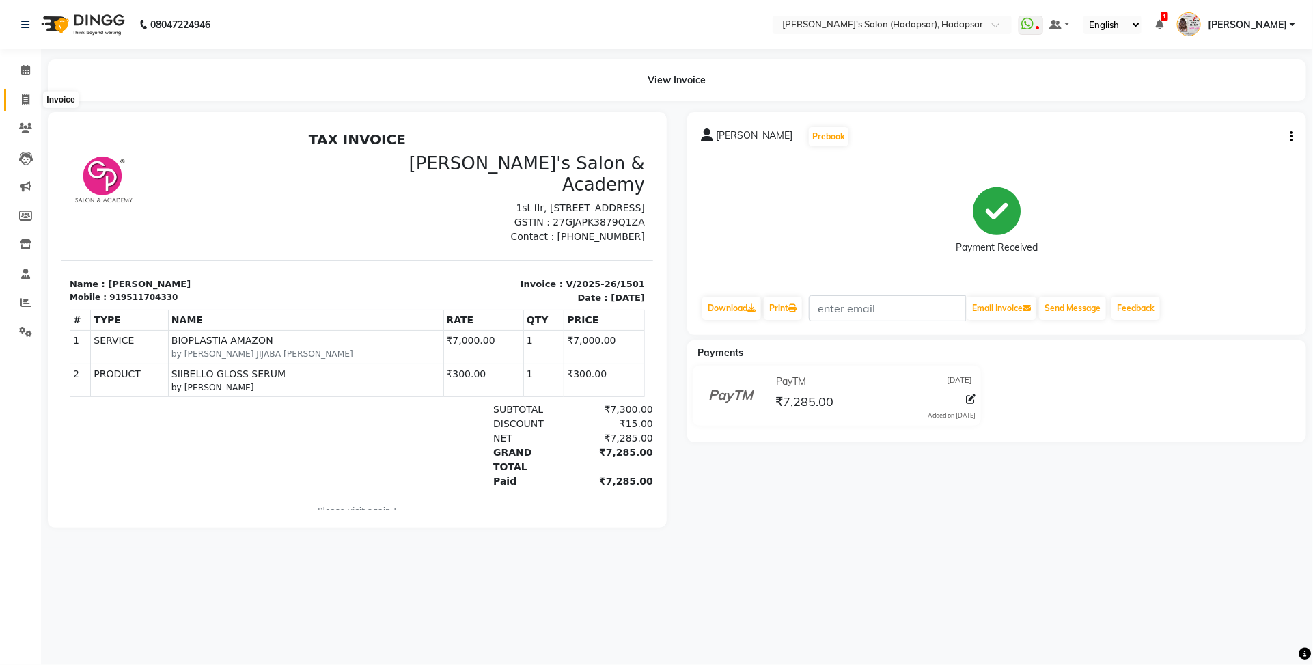
click at [24, 92] on span at bounding box center [26, 100] width 24 height 16
select select "service"
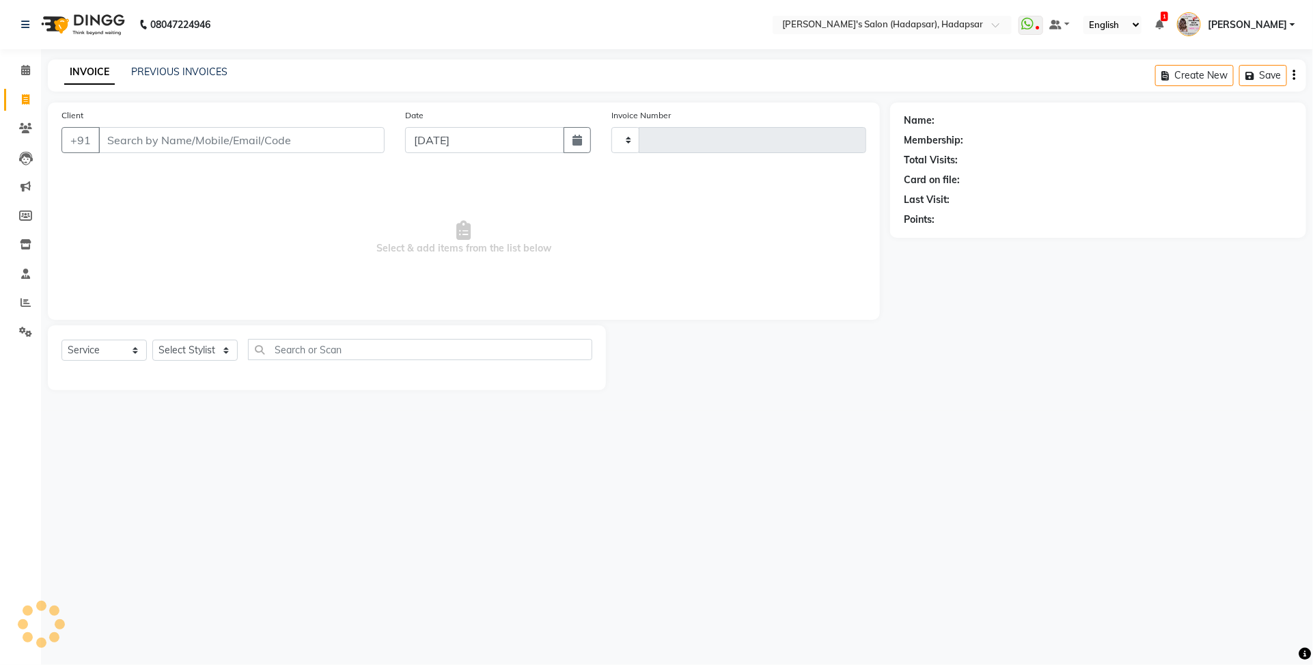
type input "1502"
select select "108"
select select "9451"
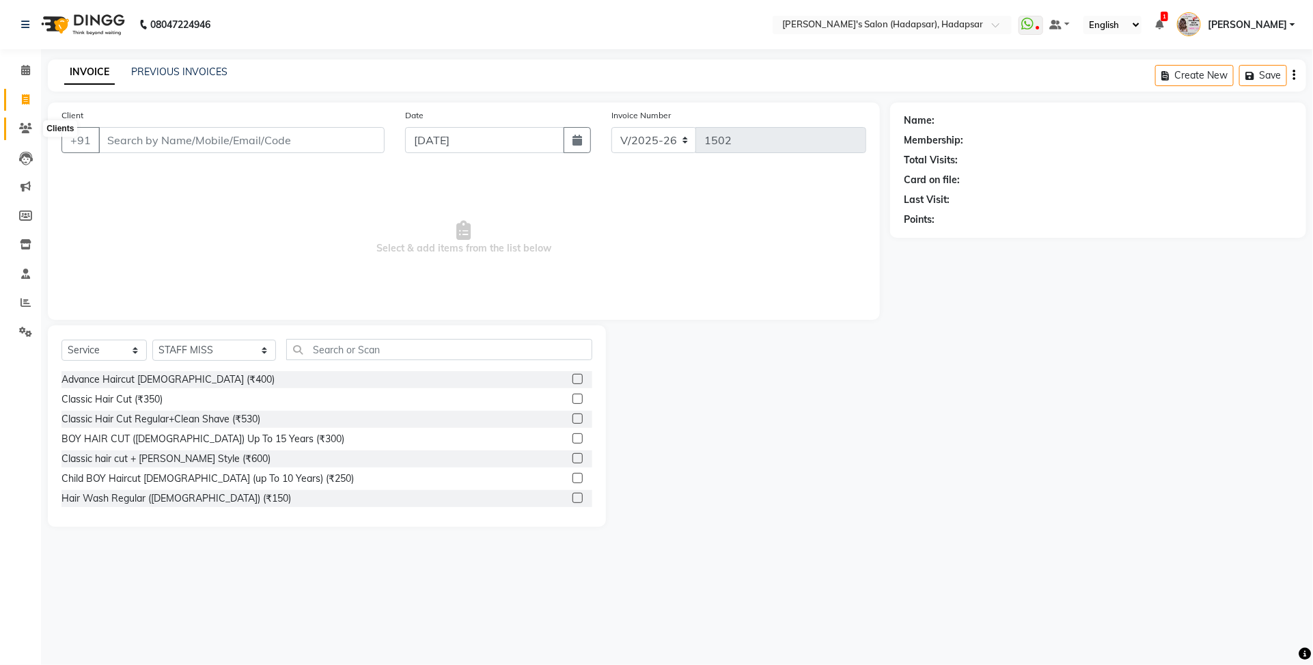
click at [28, 130] on icon at bounding box center [25, 128] width 13 height 10
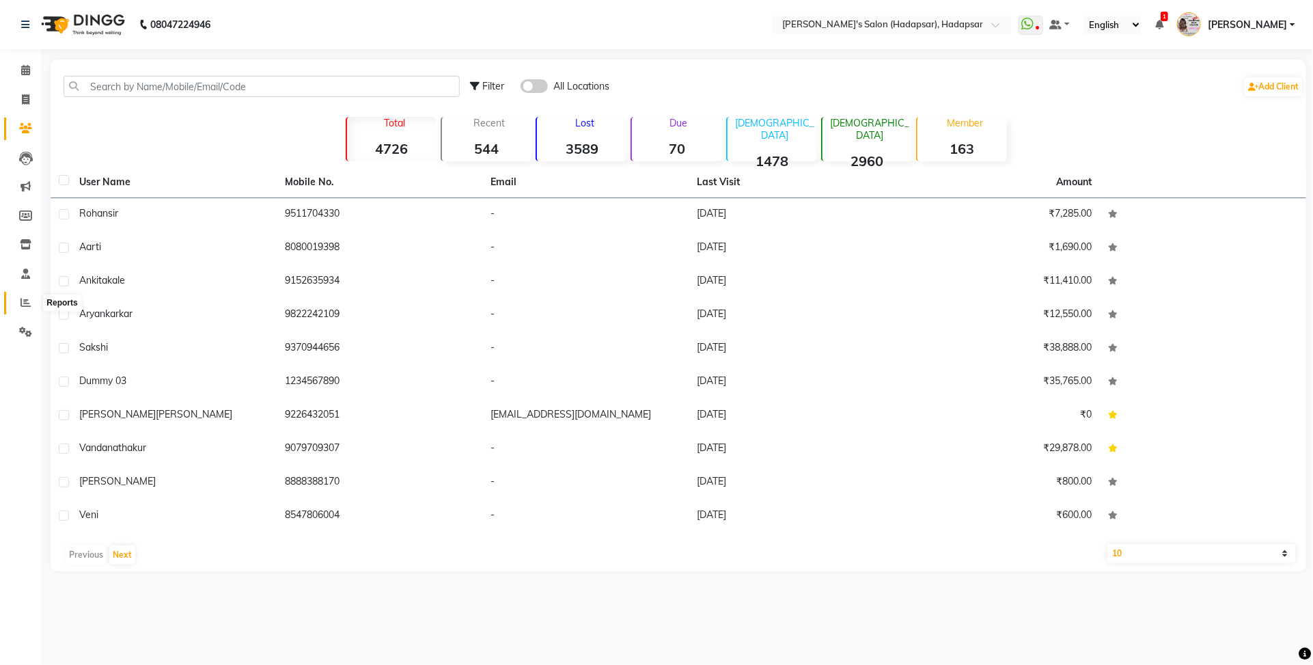
click at [29, 303] on icon at bounding box center [25, 302] width 10 height 10
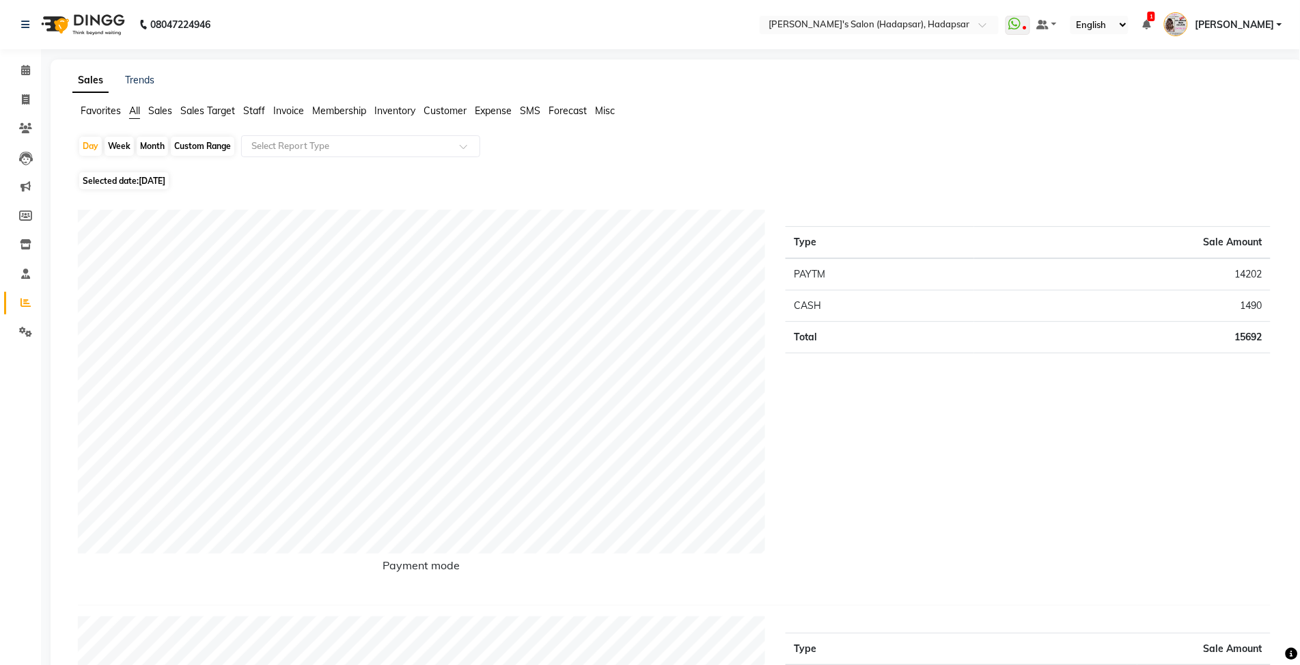
click at [251, 107] on span "Staff" at bounding box center [254, 111] width 22 height 12
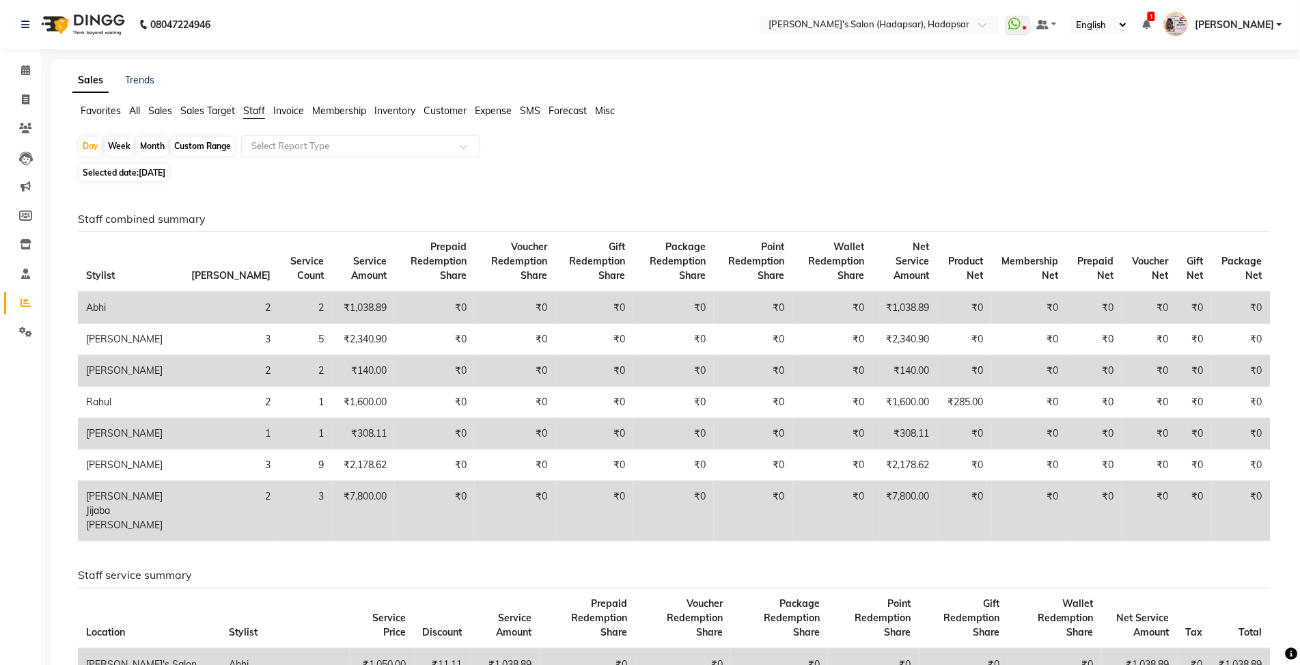
click at [155, 143] on div "Month" at bounding box center [152, 146] width 31 height 19
select select "9"
select select "2025"
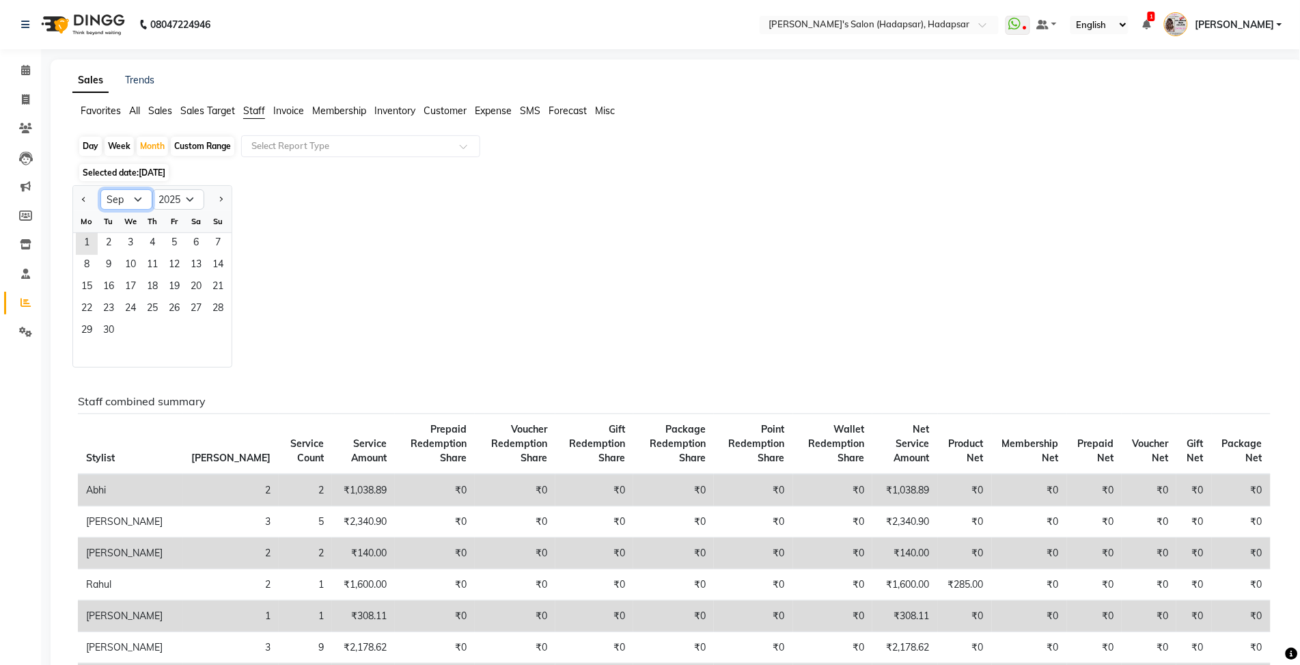
click at [137, 200] on select "Jan Feb Mar Apr May Jun [DATE] Aug Sep Oct Nov Dec" at bounding box center [126, 199] width 52 height 20
select select "8"
click at [100, 190] on select "Jan Feb Mar Apr May Jun [DATE] Aug Sep Oct Nov Dec" at bounding box center [126, 199] width 52 height 20
click at [165, 253] on span "1" at bounding box center [174, 244] width 22 height 22
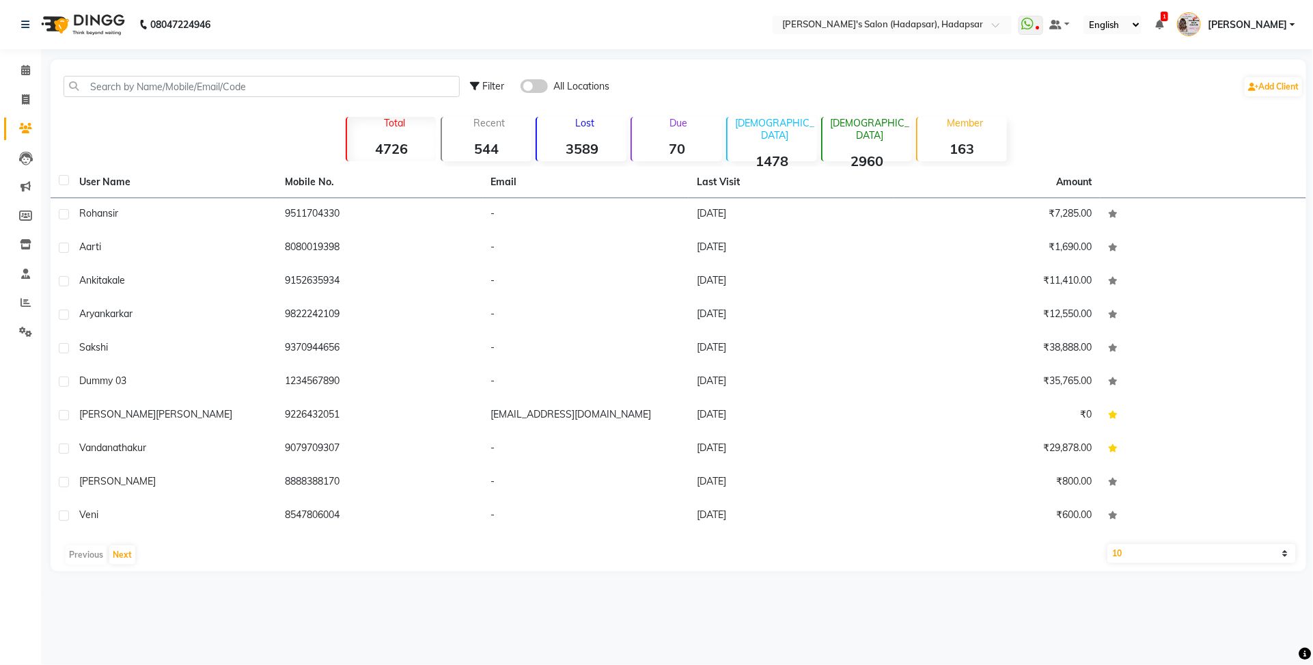
select select "108"
select select "service"
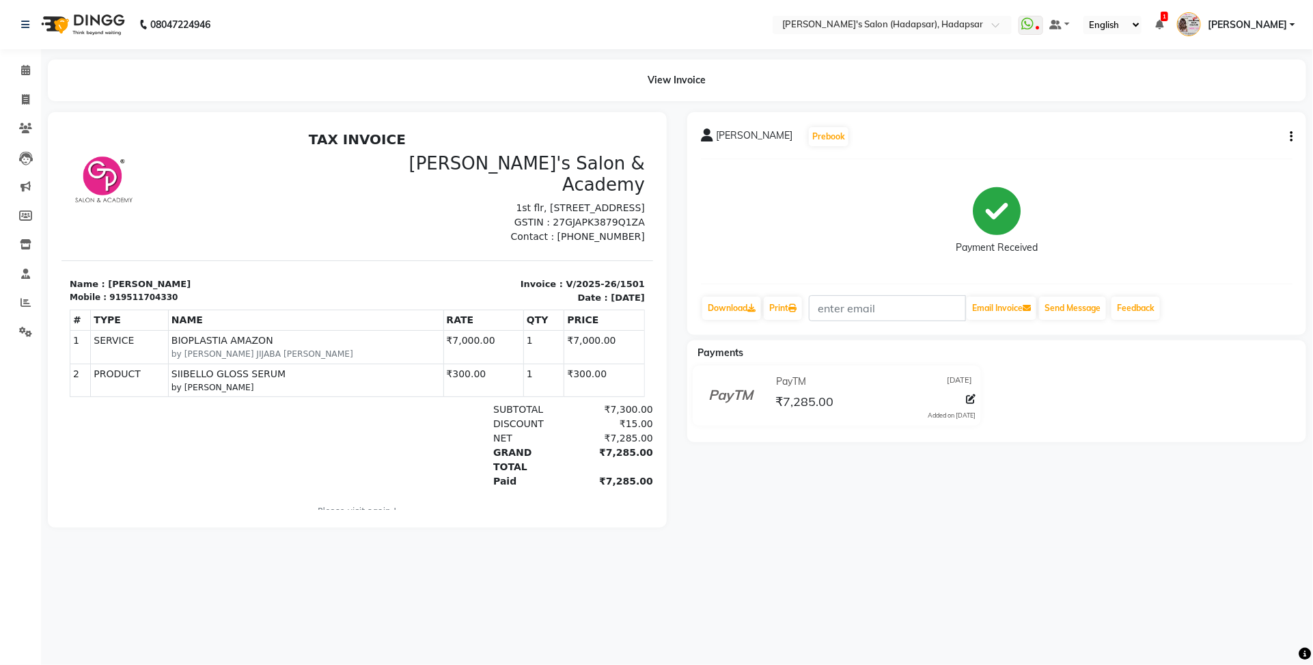
select select "108"
select select "service"
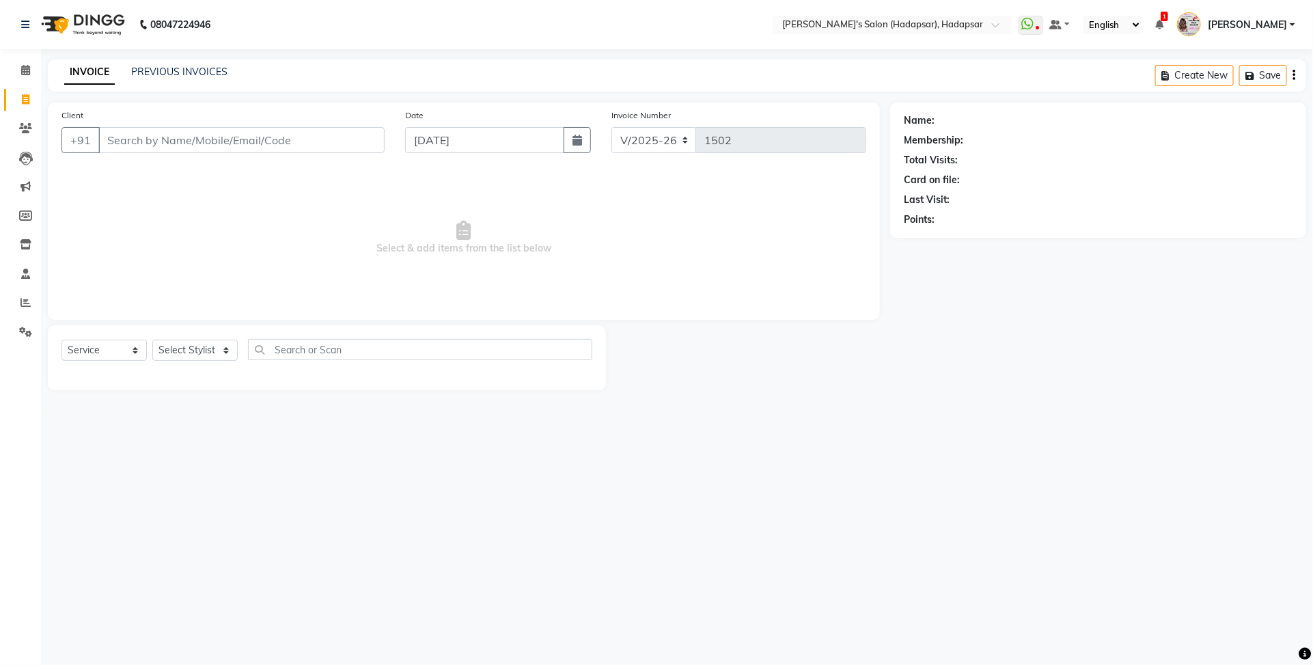
select select "9451"
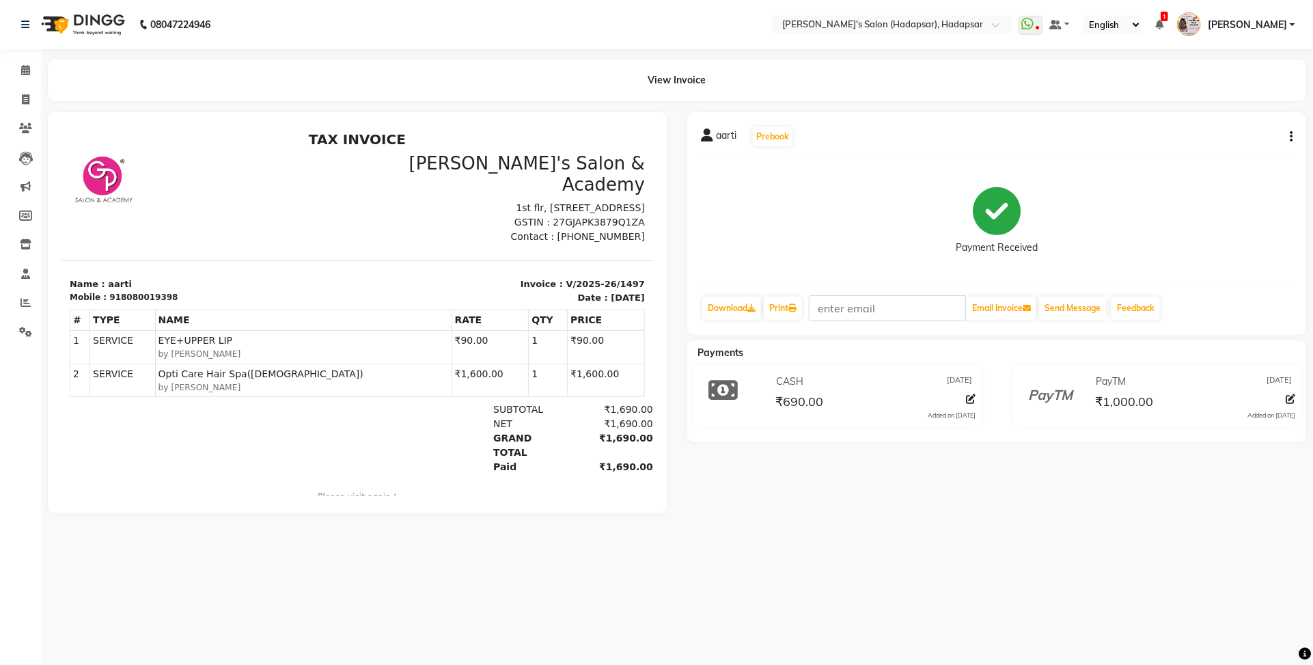
select select "service"
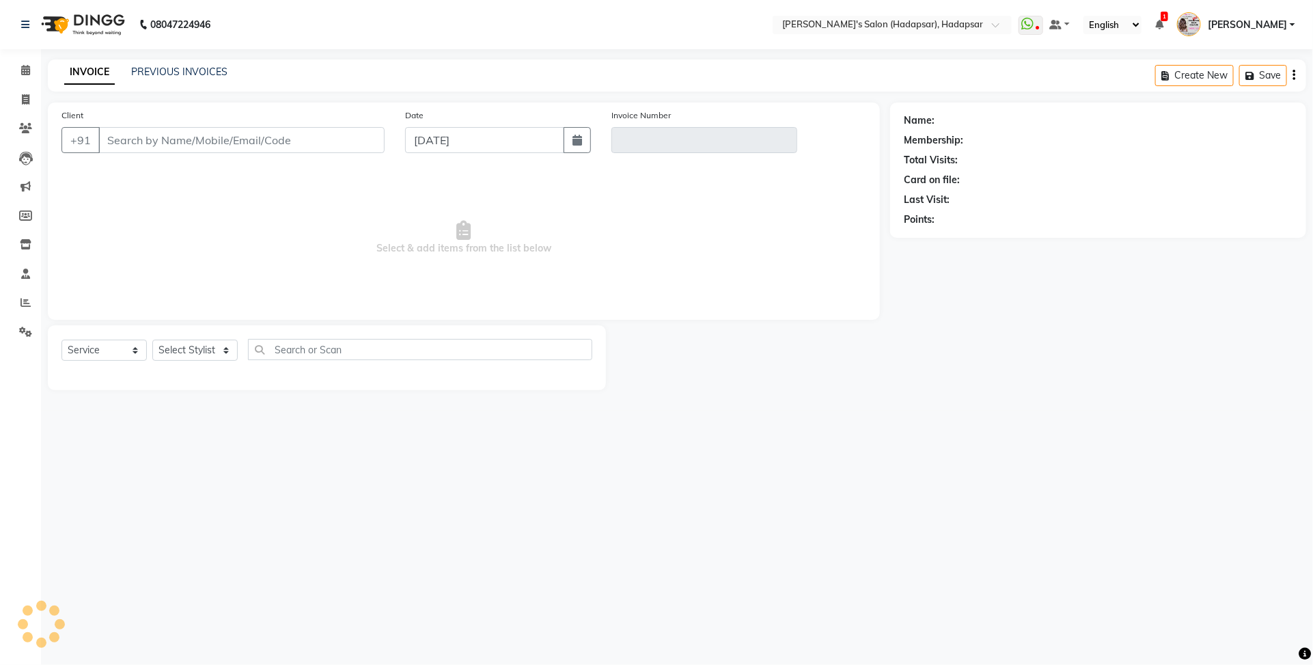
select select "9451"
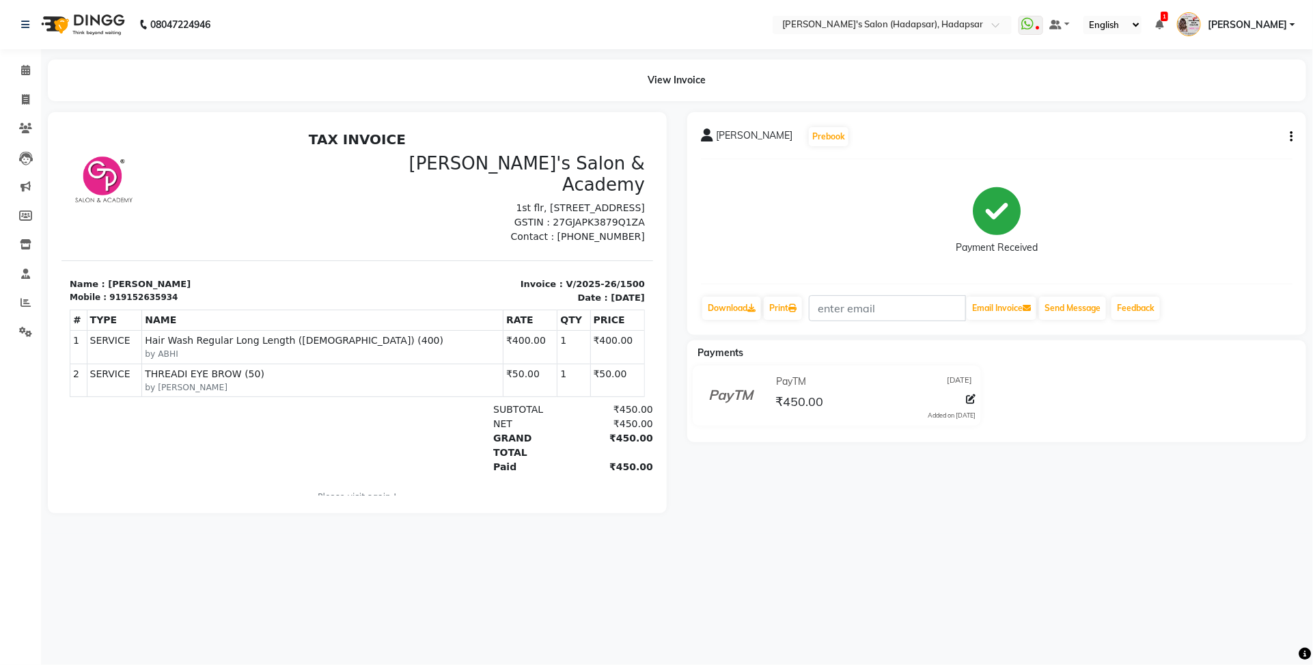
select select "service"
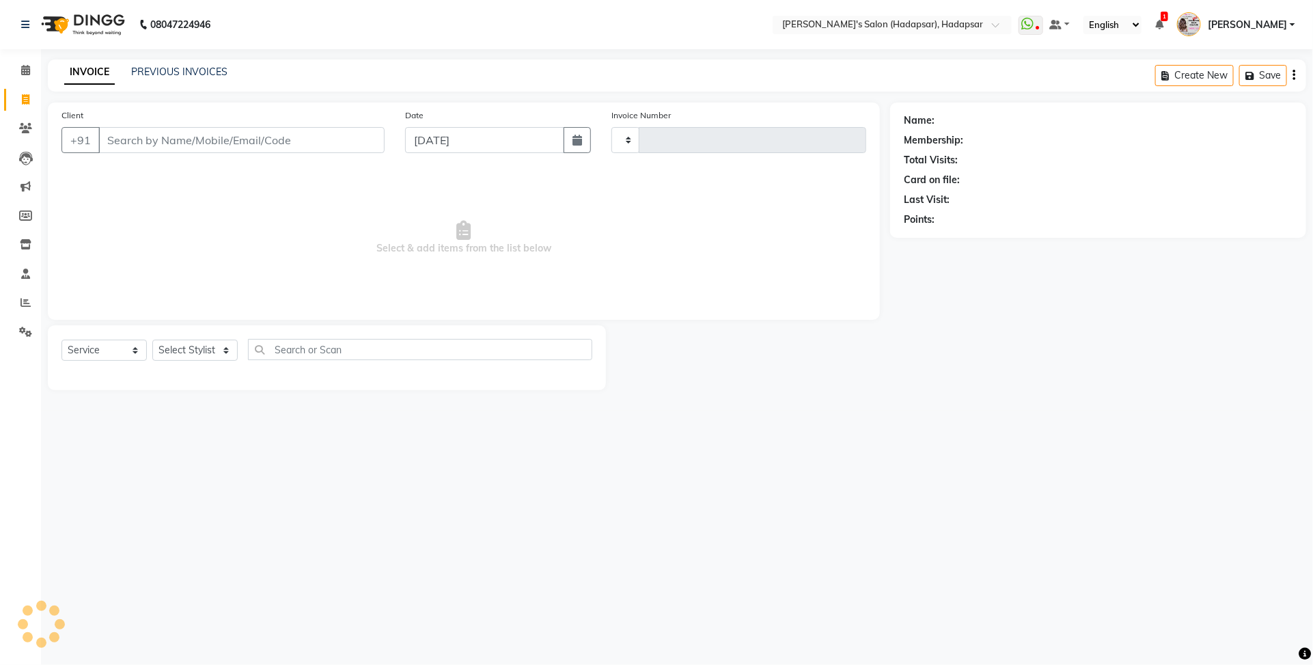
type input "1502"
select select "108"
select select "9451"
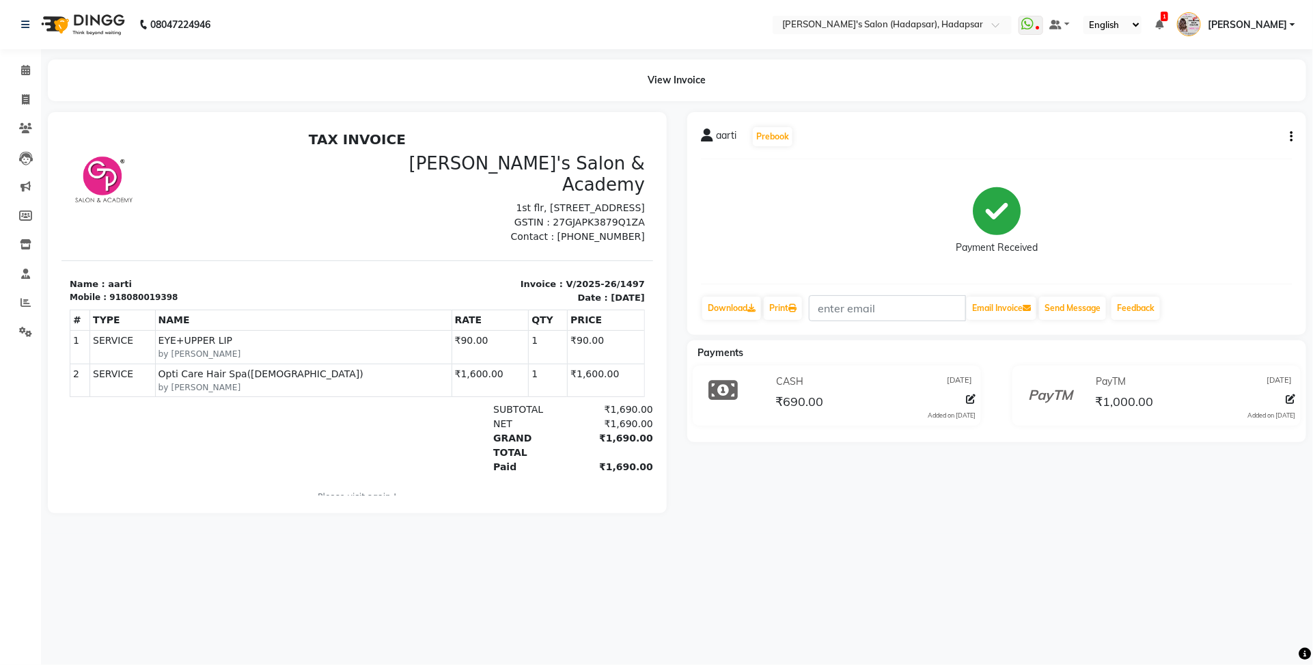
select select "108"
select select "service"
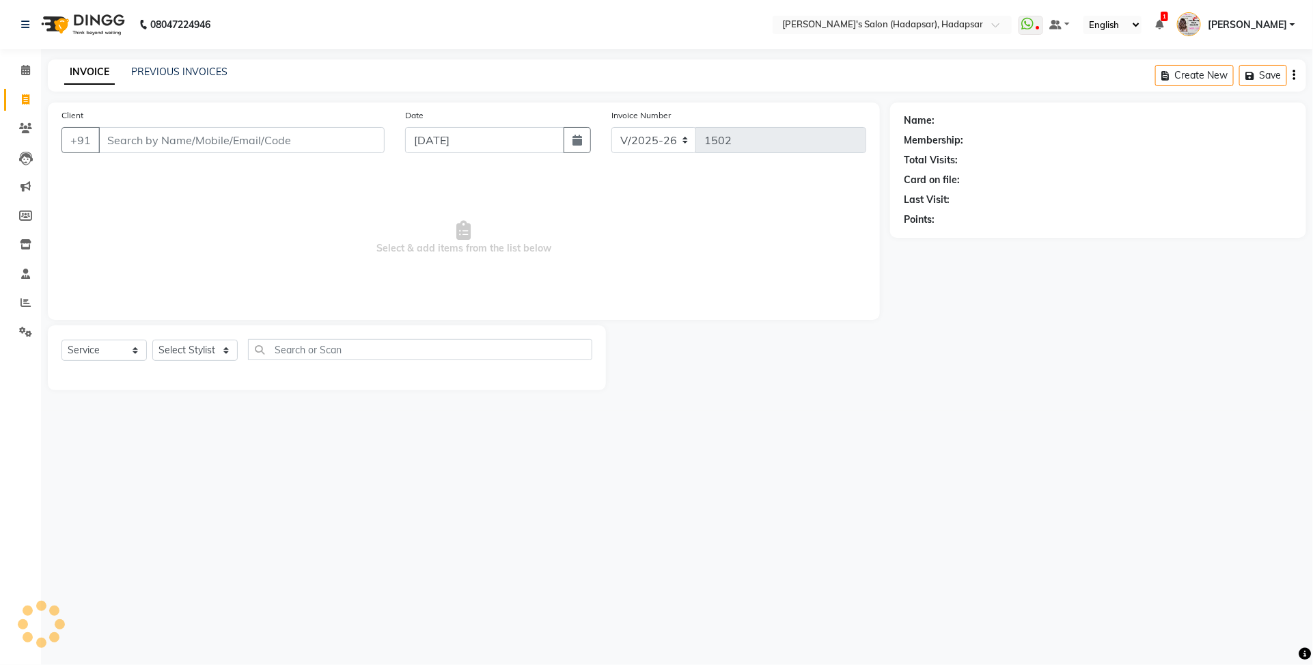
select select "9451"
